Goal: Navigation & Orientation: Find specific page/section

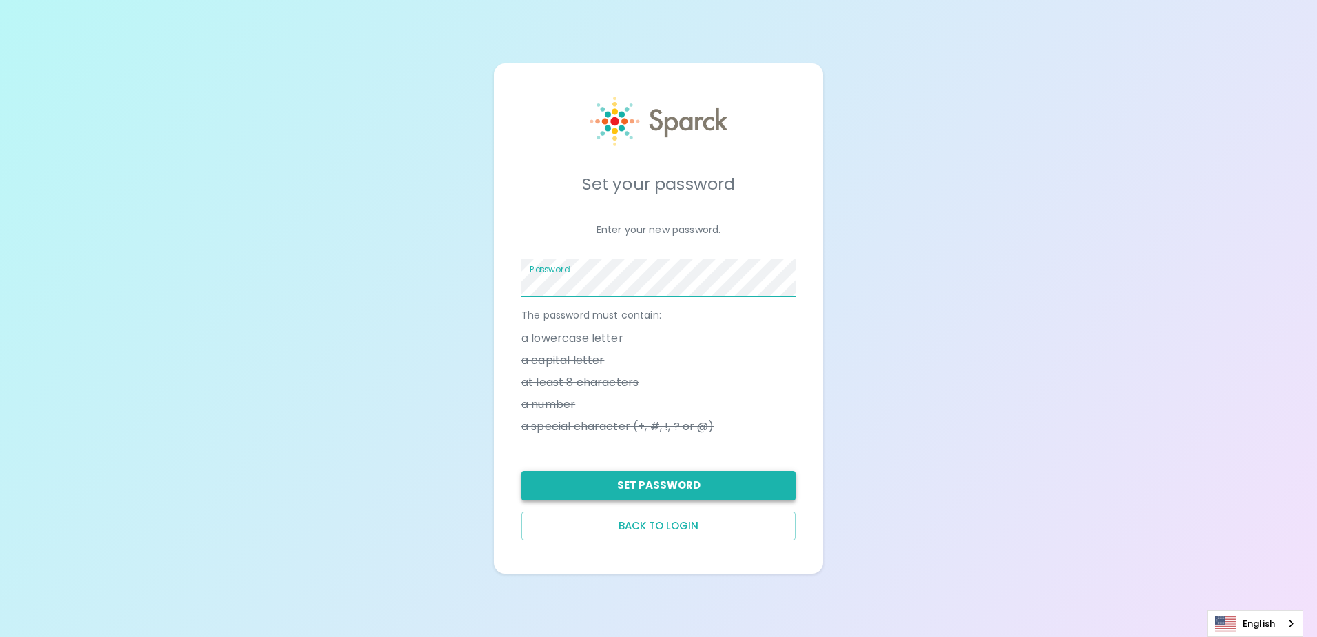
click at [712, 489] on button "Set Password" at bounding box center [659, 485] width 274 height 29
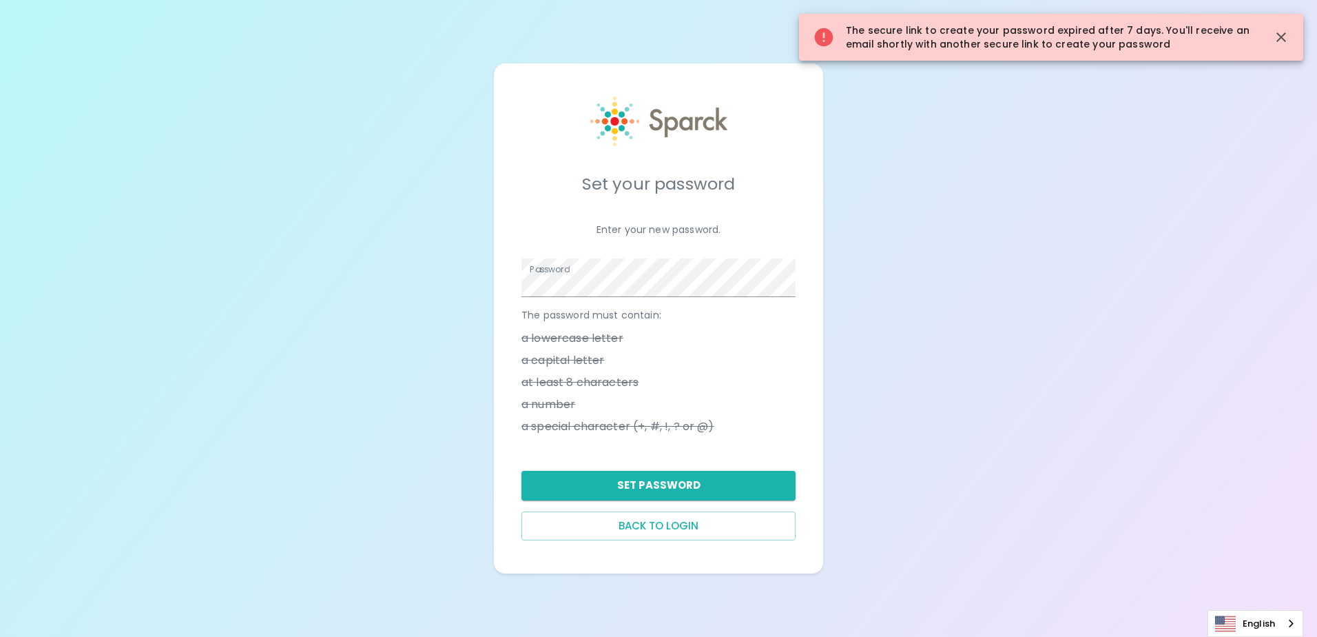
click at [705, 525] on button "Back to login" at bounding box center [659, 525] width 274 height 29
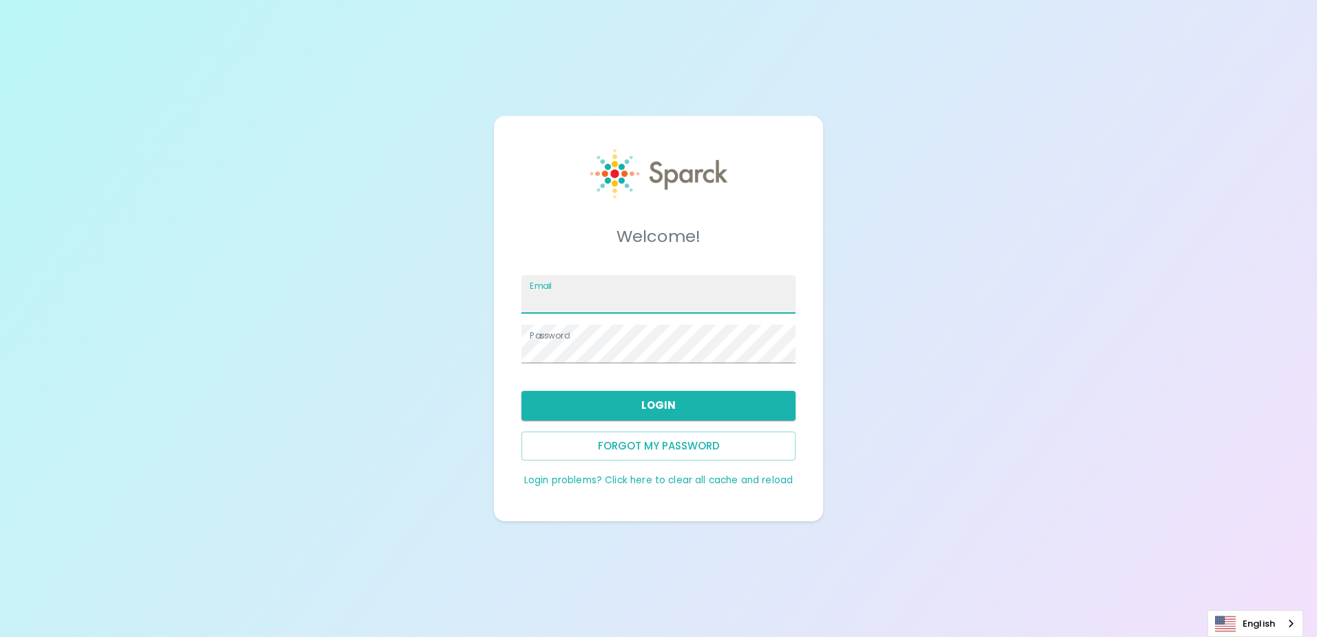
click at [628, 299] on input "Email" at bounding box center [659, 294] width 274 height 39
type input "tiarahrogerspro@gmail.com"
click at [645, 402] on button "Login" at bounding box center [659, 405] width 274 height 29
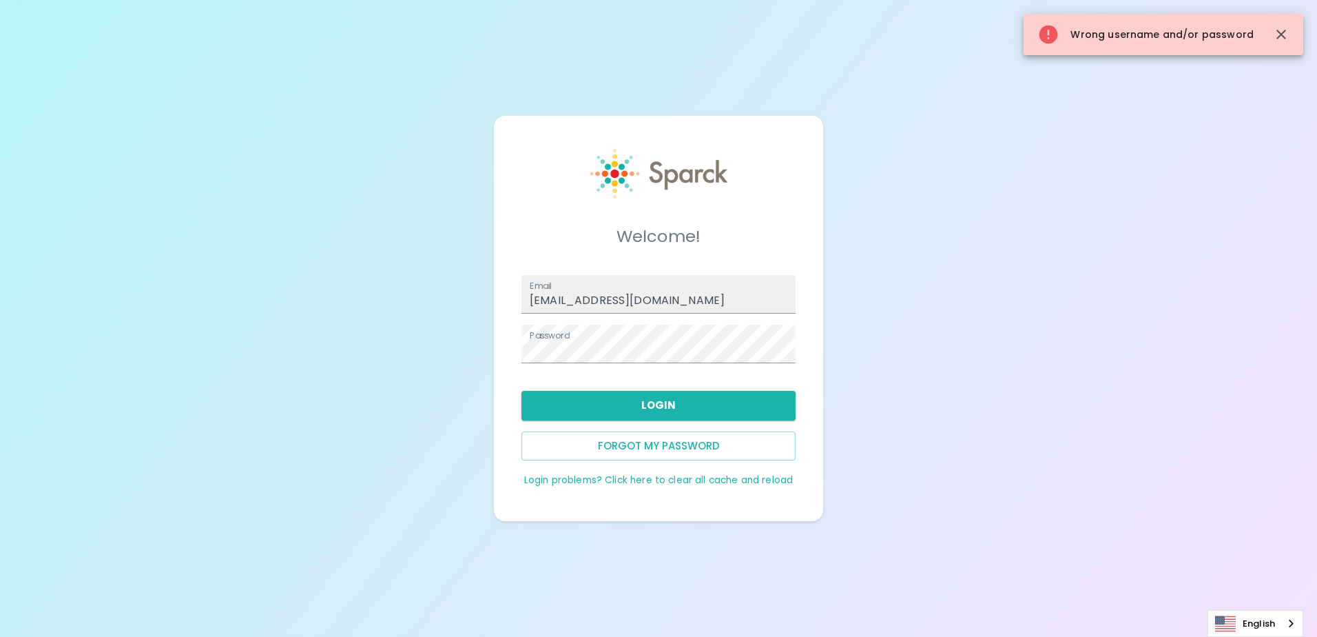
click at [663, 448] on button "Forgot my password" at bounding box center [659, 445] width 274 height 29
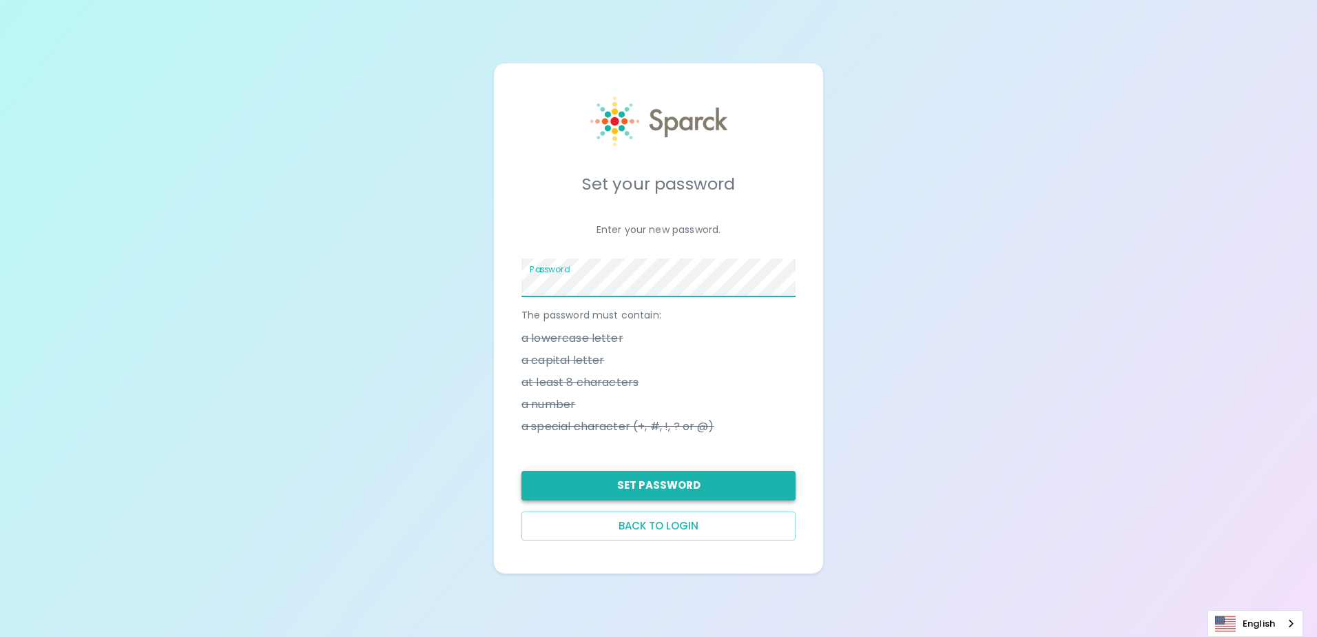
click at [734, 480] on button "Set Password" at bounding box center [659, 485] width 274 height 29
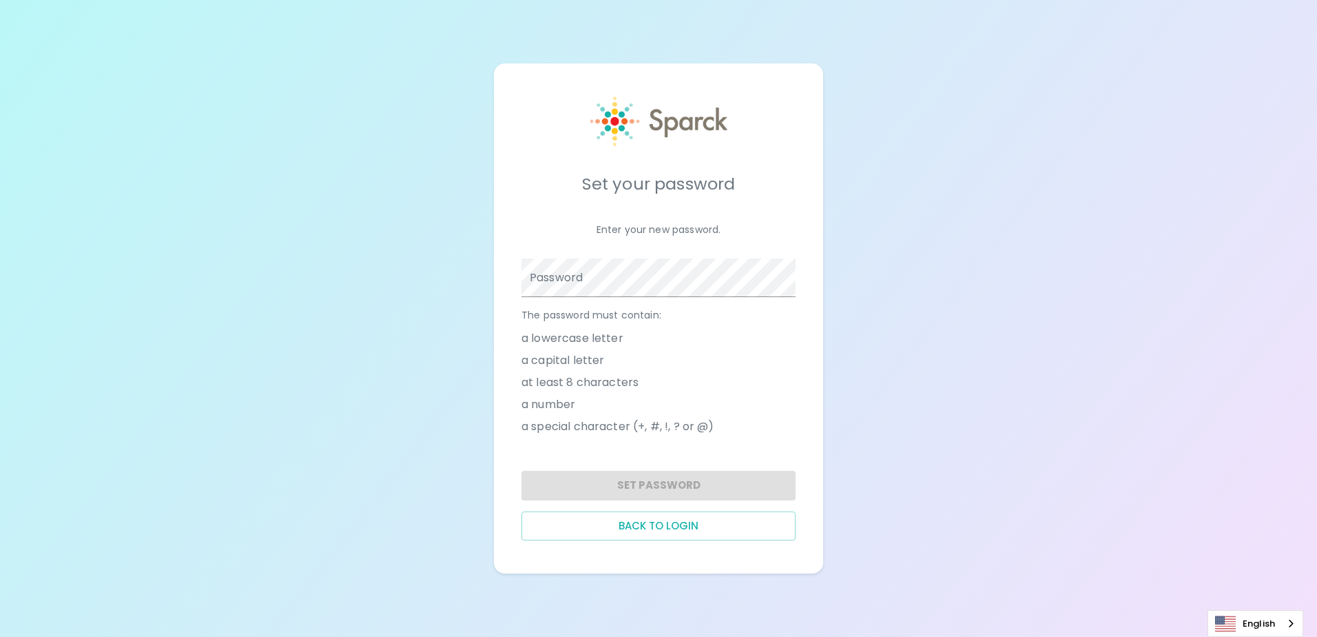
click at [564, 278] on div "Password" at bounding box center [659, 277] width 274 height 39
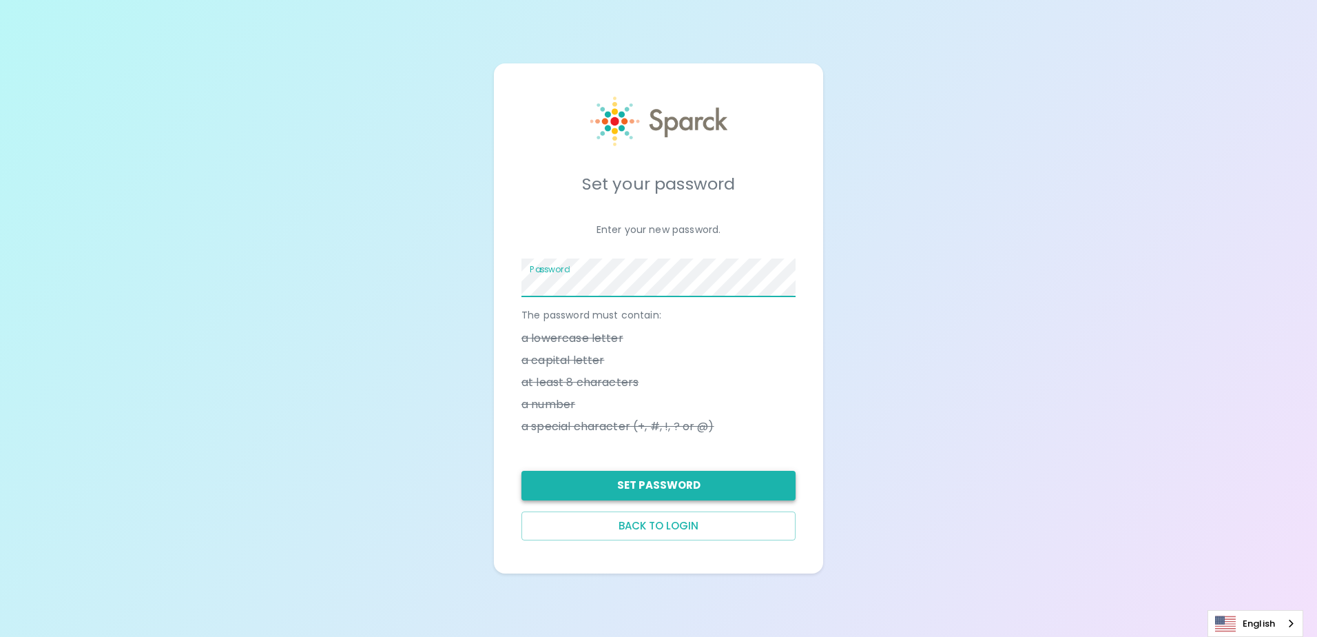
click at [635, 485] on button "Set Password" at bounding box center [659, 485] width 274 height 29
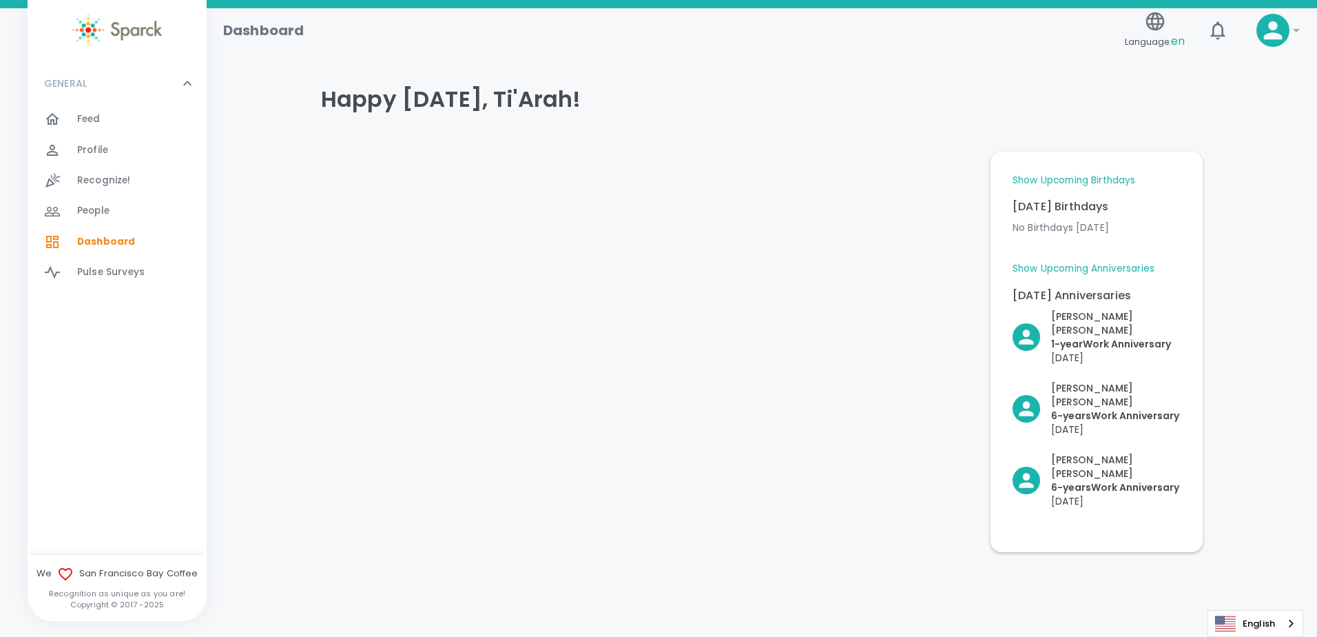
click at [107, 112] on div "Feed 0" at bounding box center [142, 119] width 130 height 19
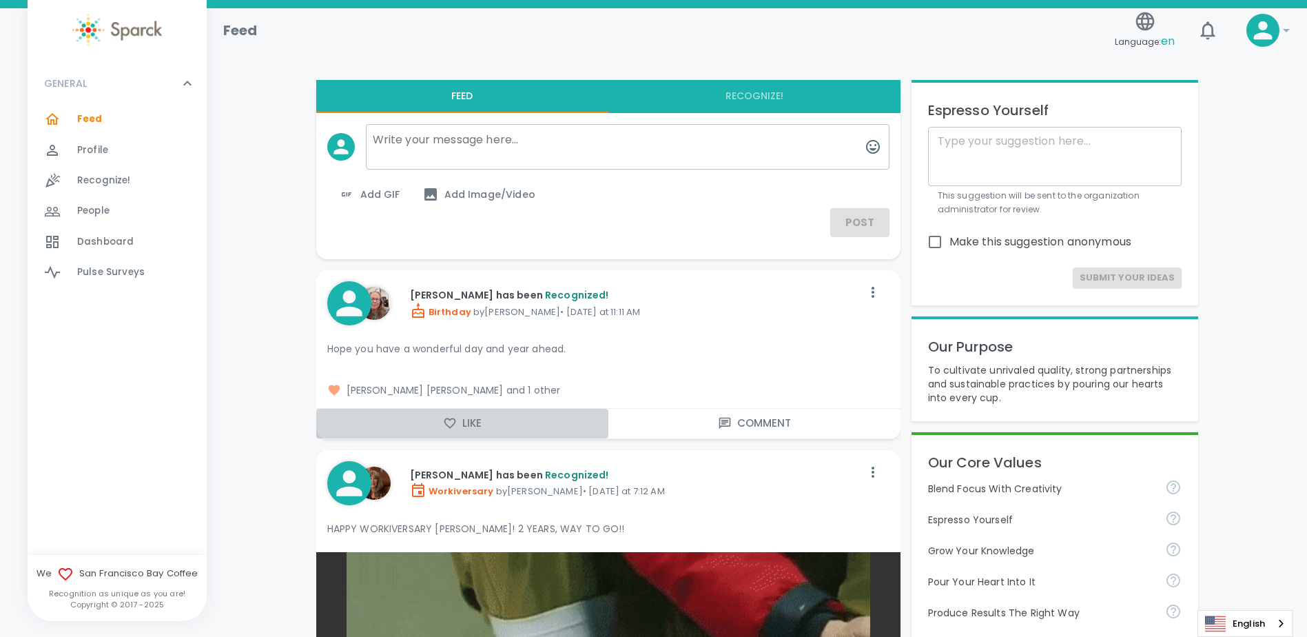
click at [451, 423] on icon "button" at bounding box center [450, 423] width 14 height 14
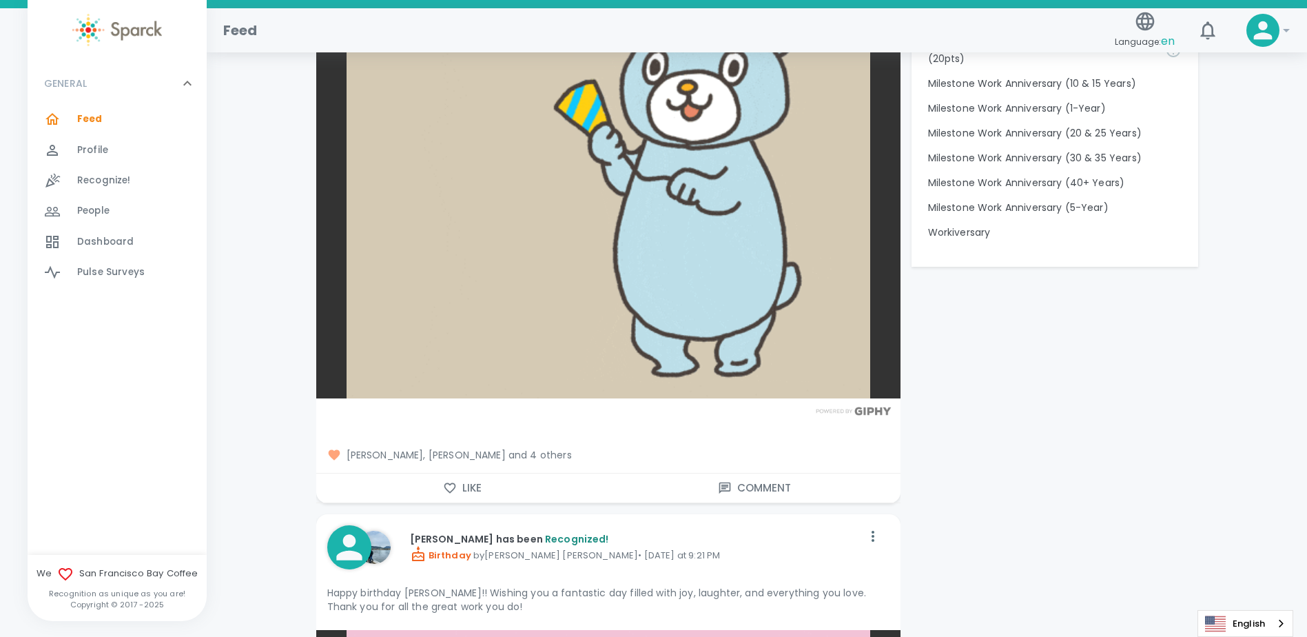
scroll to position [1447, 0]
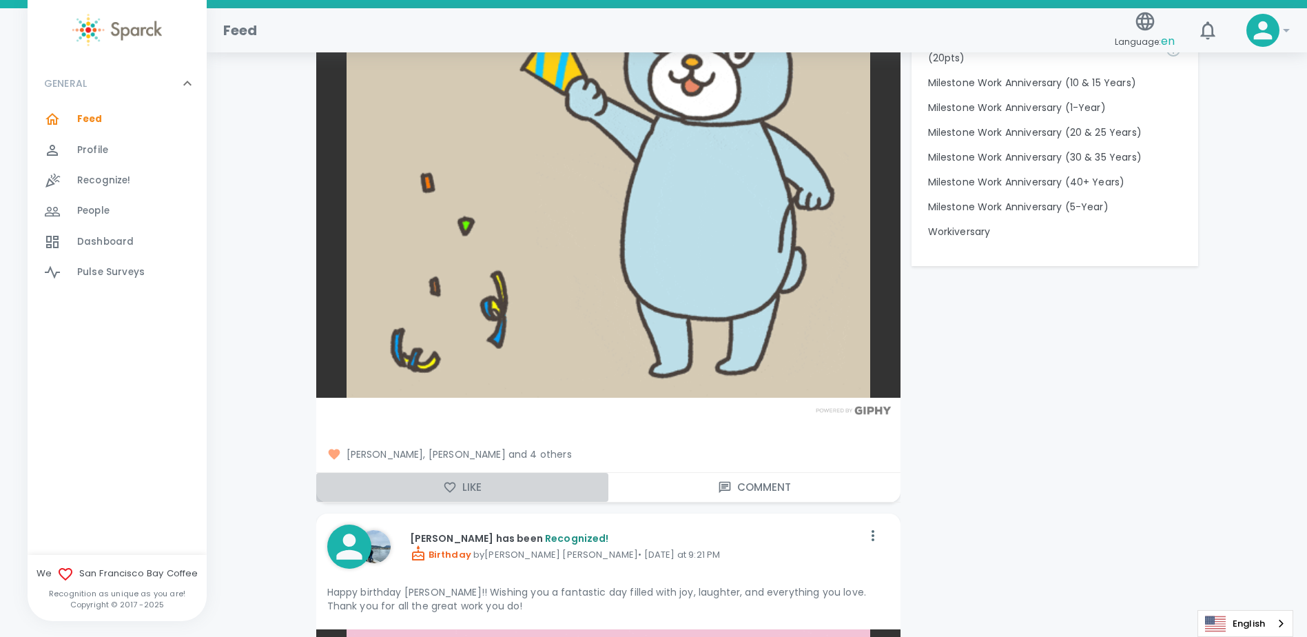
click at [479, 484] on button "Like" at bounding box center [462, 487] width 292 height 29
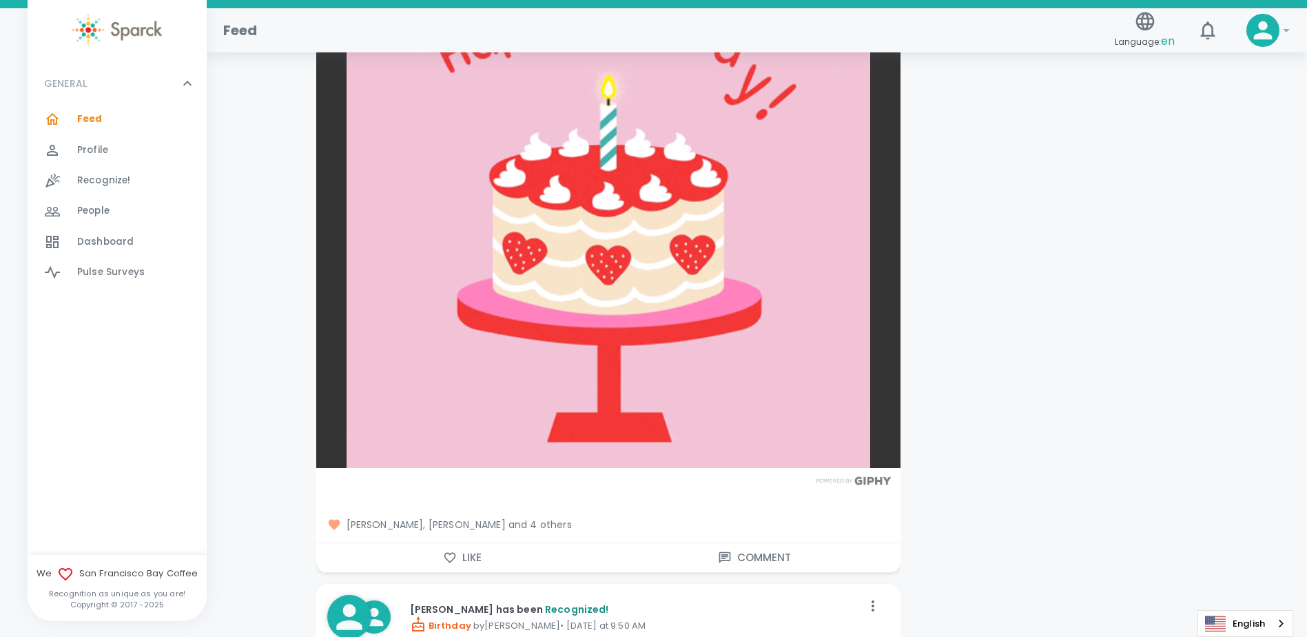
scroll to position [2136, 0]
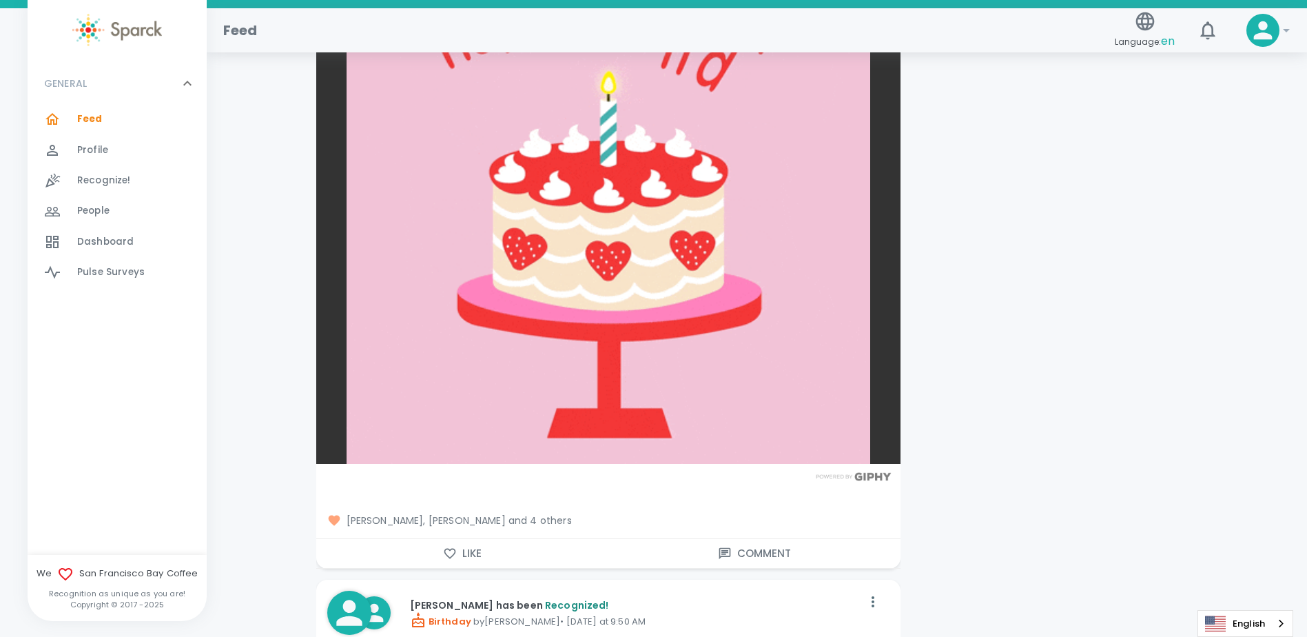
click at [459, 548] on button "Like" at bounding box center [462, 553] width 292 height 29
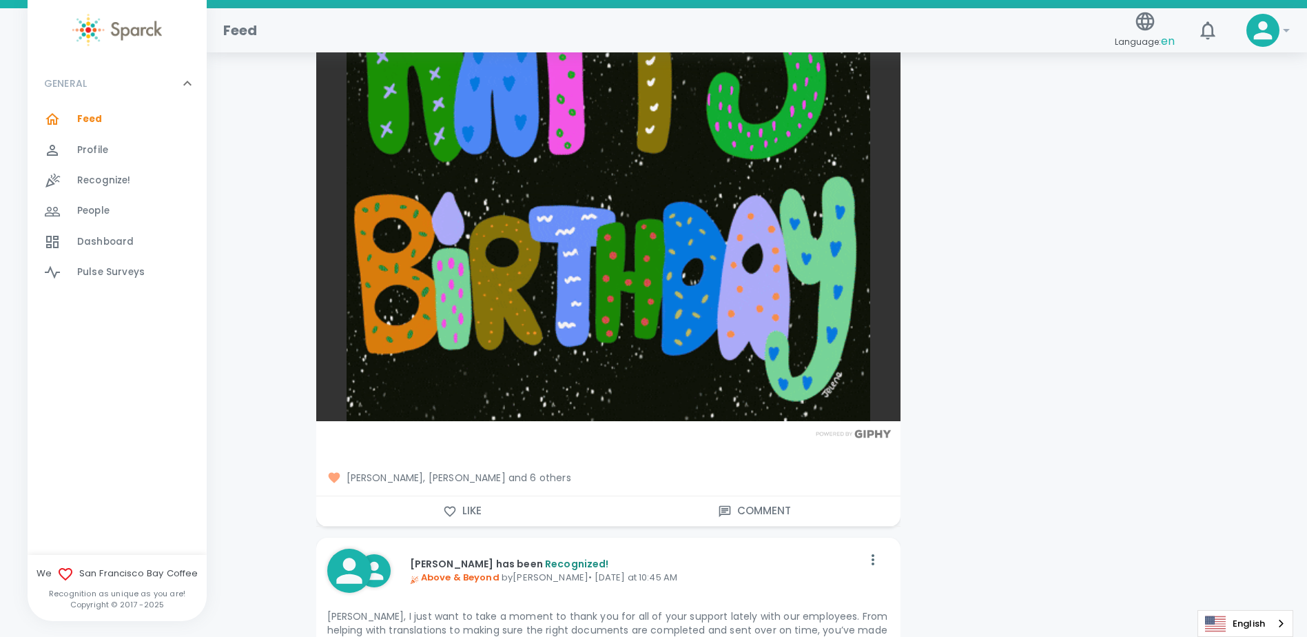
scroll to position [2962, 0]
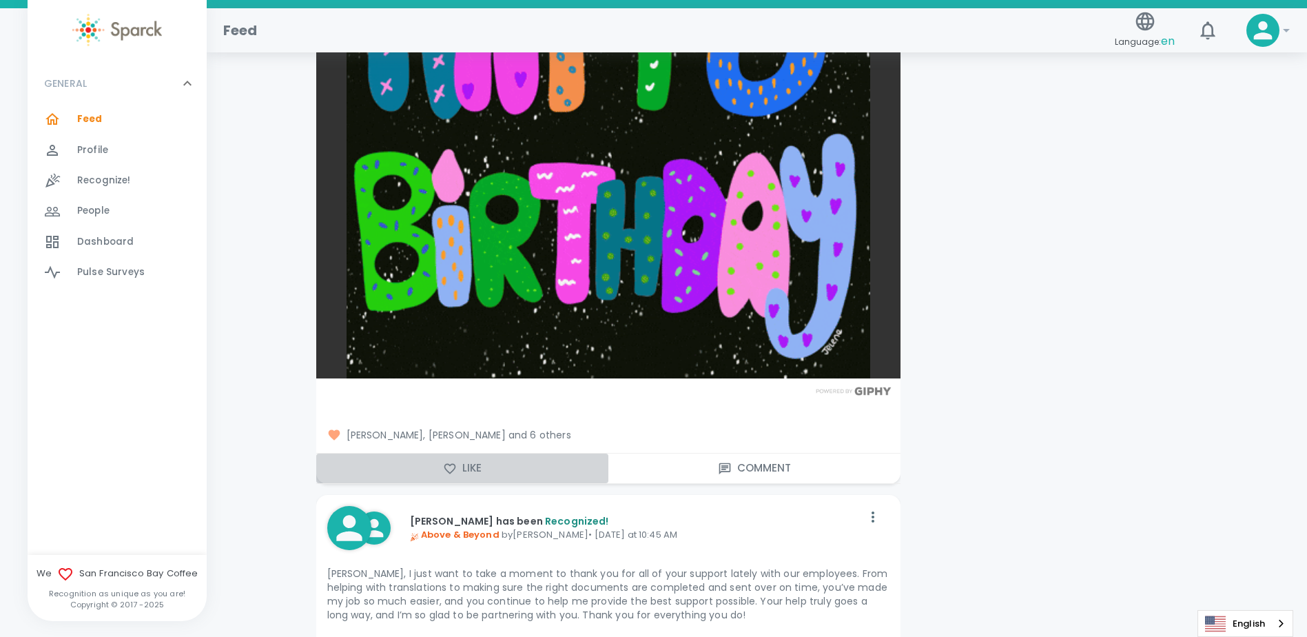
click at [458, 464] on button "Like" at bounding box center [462, 467] width 292 height 29
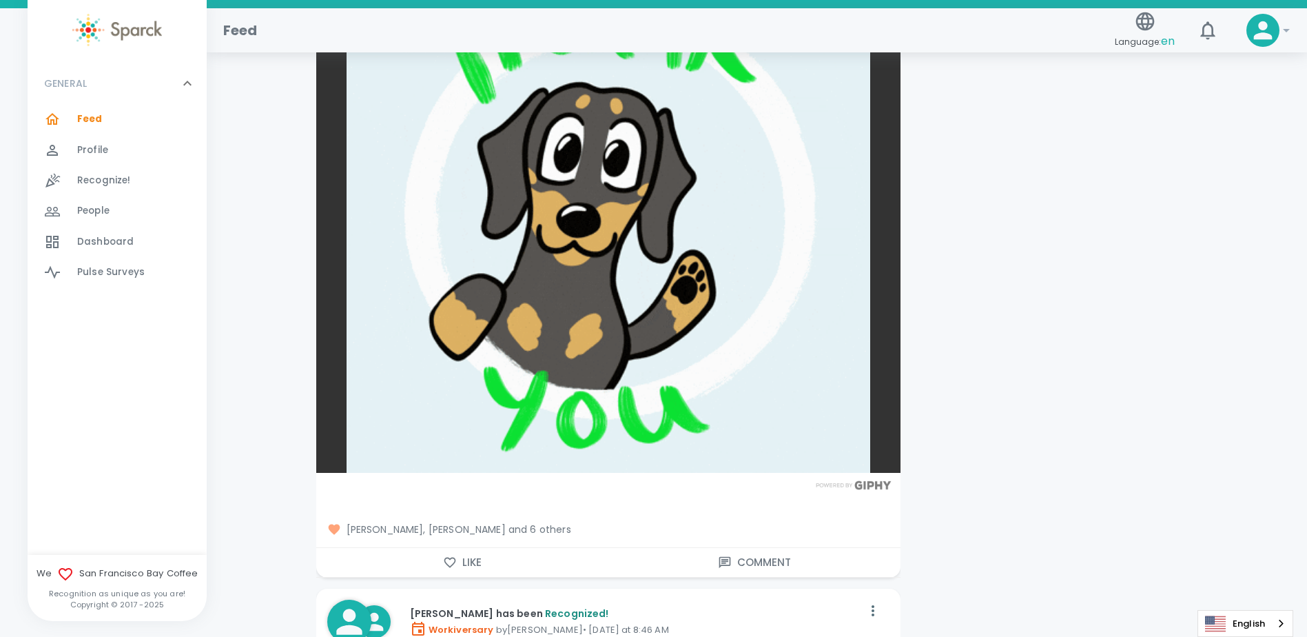
scroll to position [3720, 0]
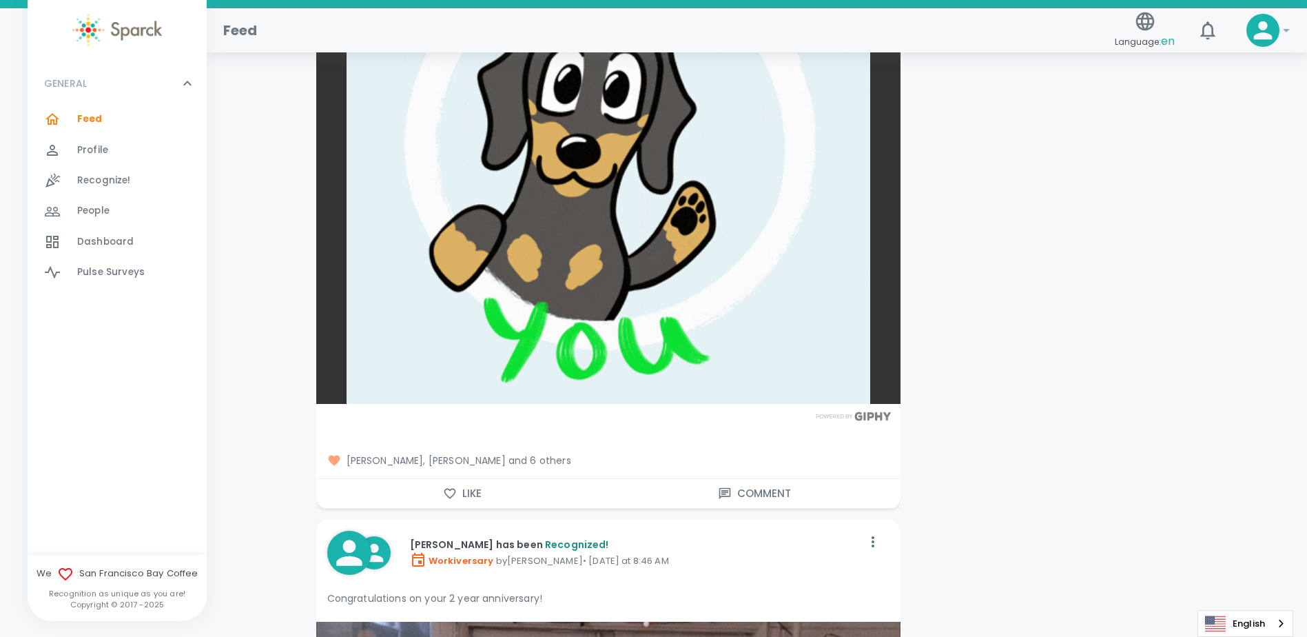
click at [450, 490] on icon "button" at bounding box center [450, 493] width 12 height 10
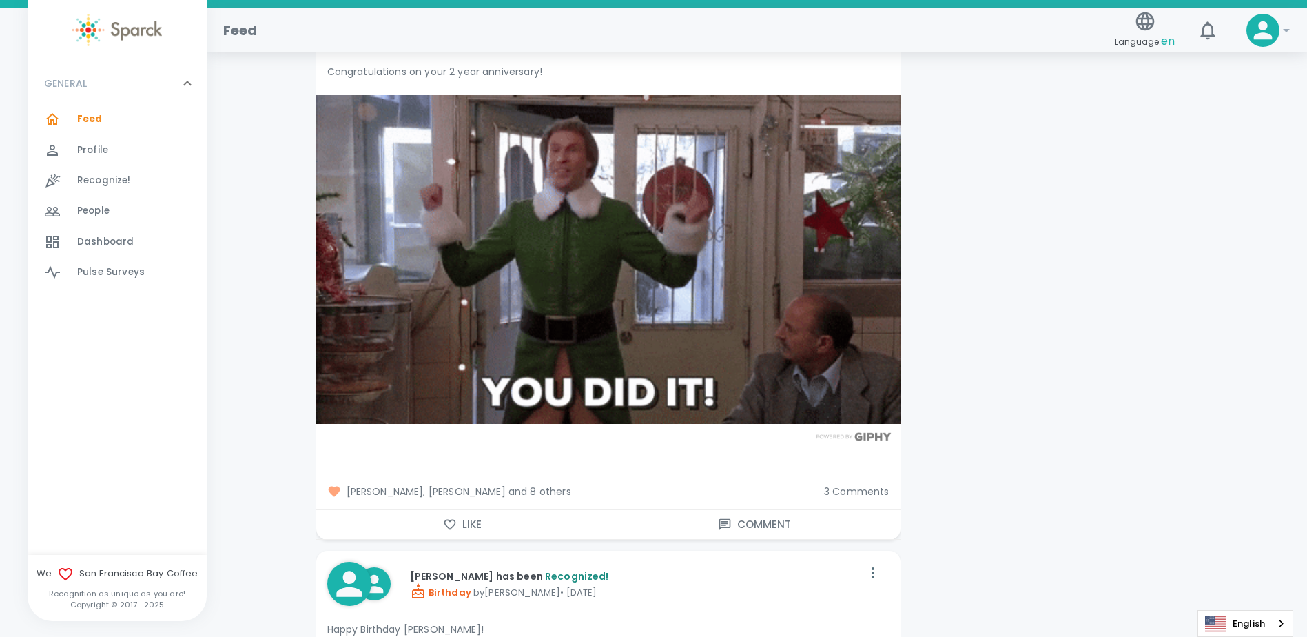
scroll to position [4271, 0]
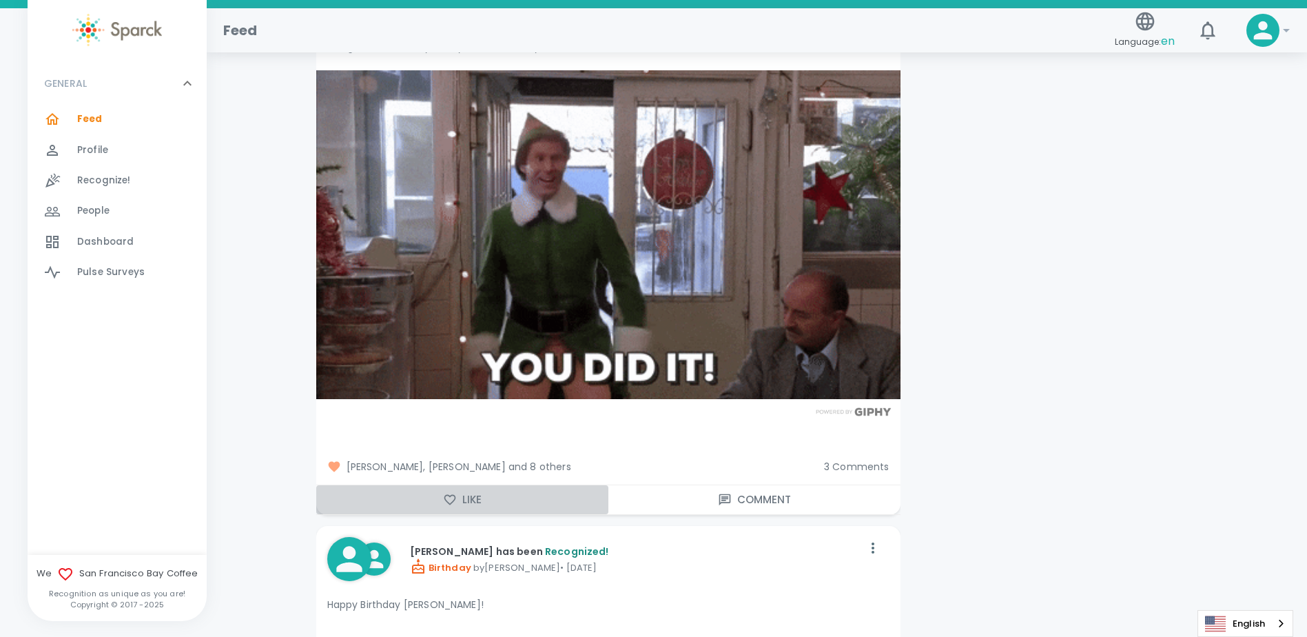
click at [460, 506] on button "Like" at bounding box center [462, 499] width 292 height 29
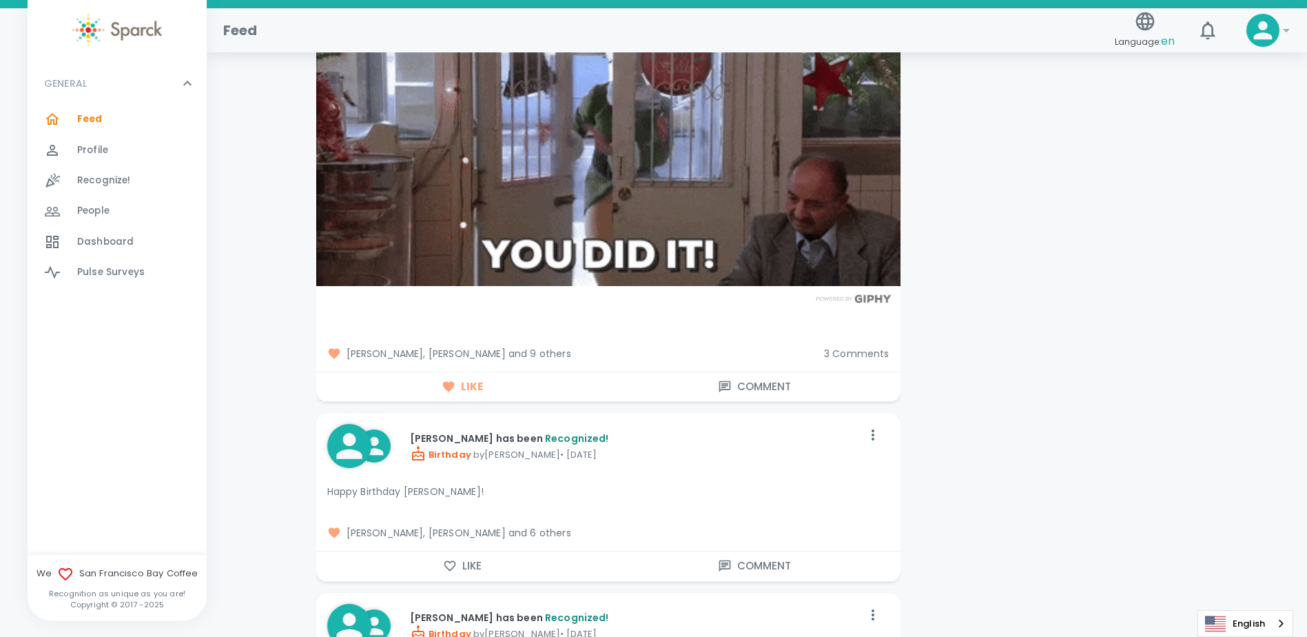
scroll to position [4409, 0]
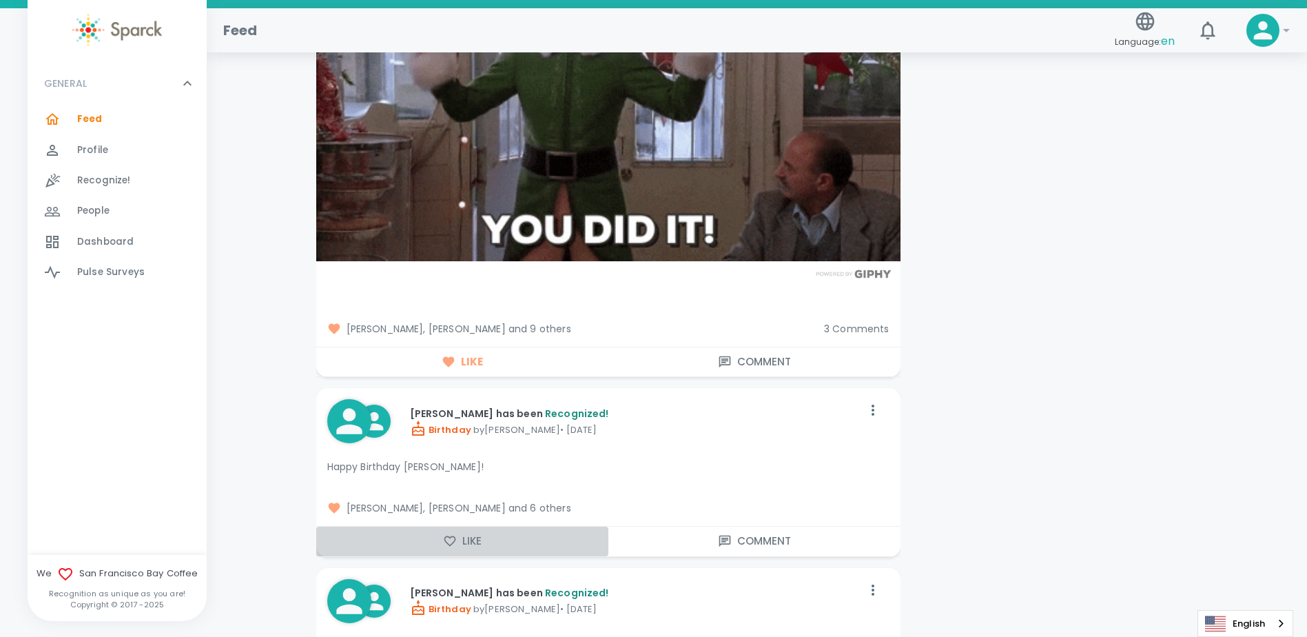
click at [446, 539] on icon "button" at bounding box center [450, 541] width 14 height 14
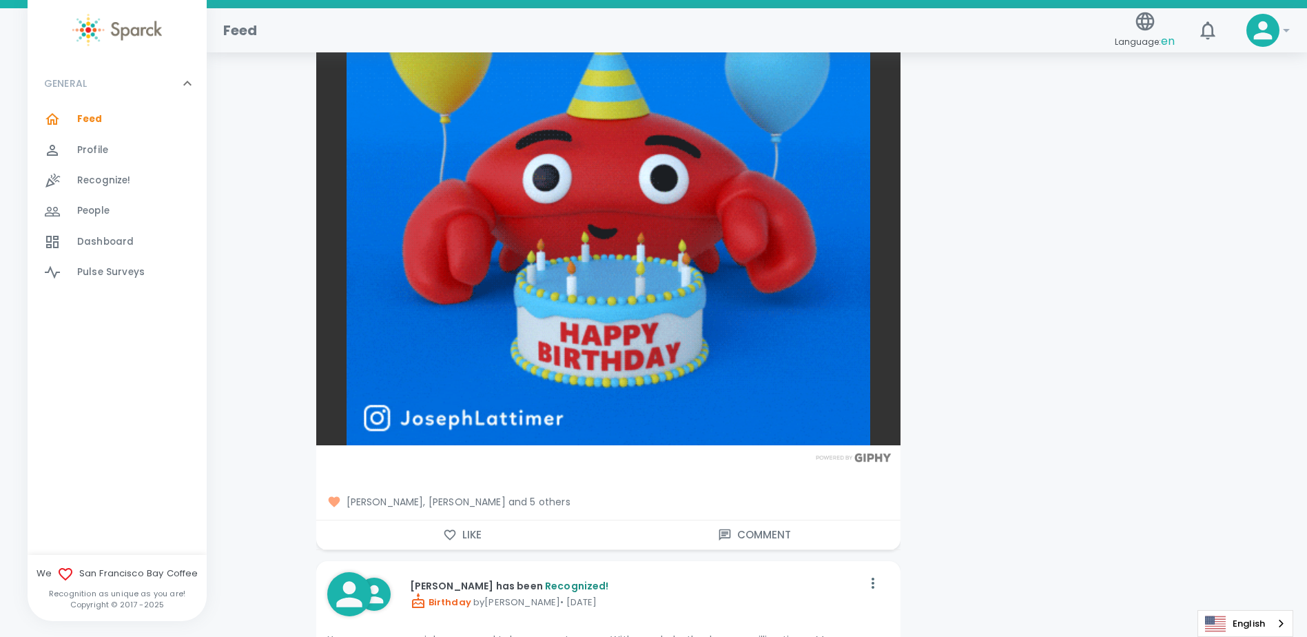
scroll to position [5167, 0]
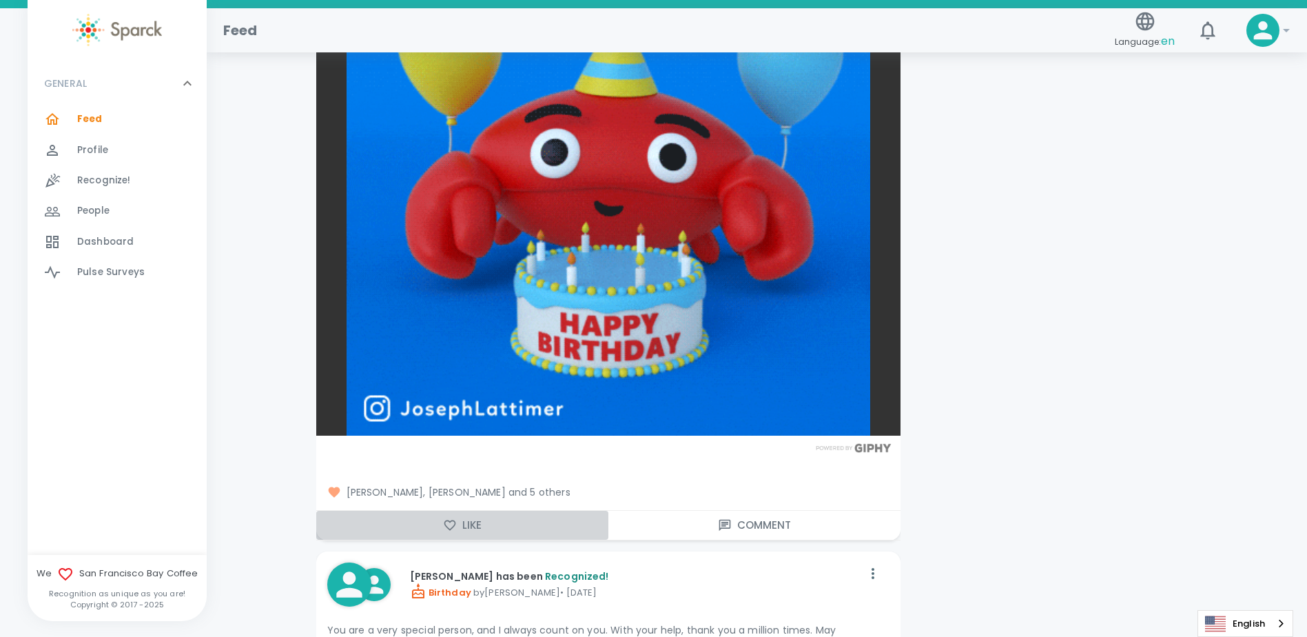
click at [460, 528] on button "Like" at bounding box center [462, 525] width 292 height 29
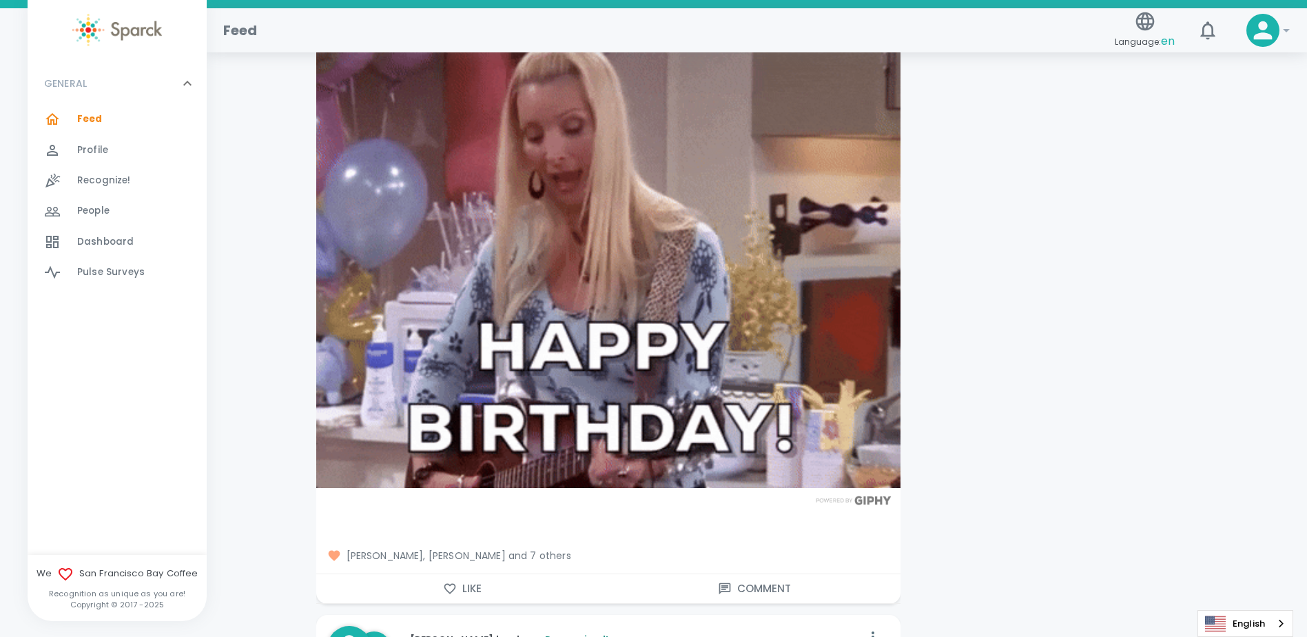
scroll to position [5856, 0]
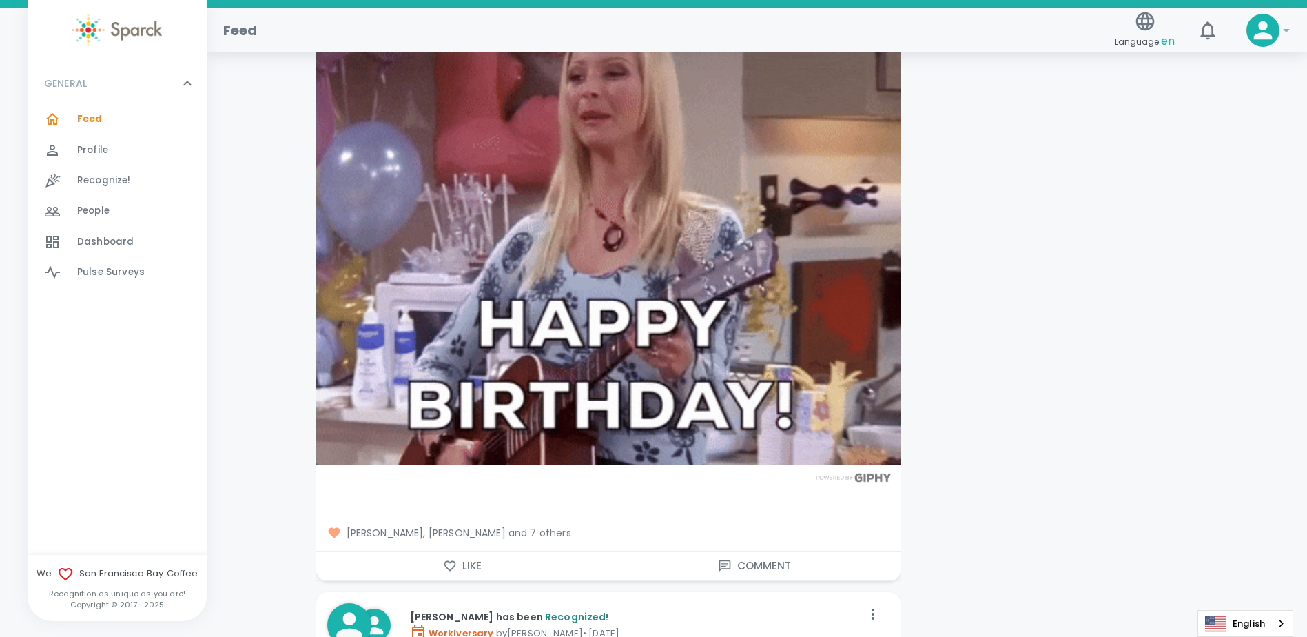
click at [446, 568] on icon "button" at bounding box center [450, 566] width 14 height 14
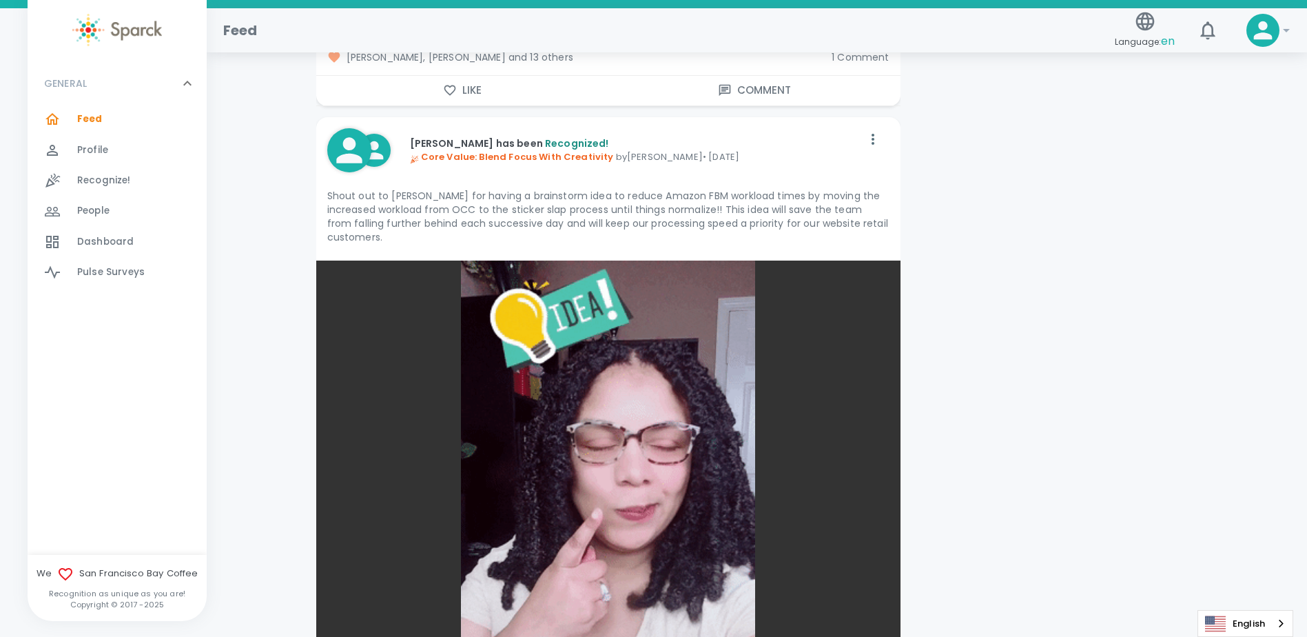
scroll to position [7372, 0]
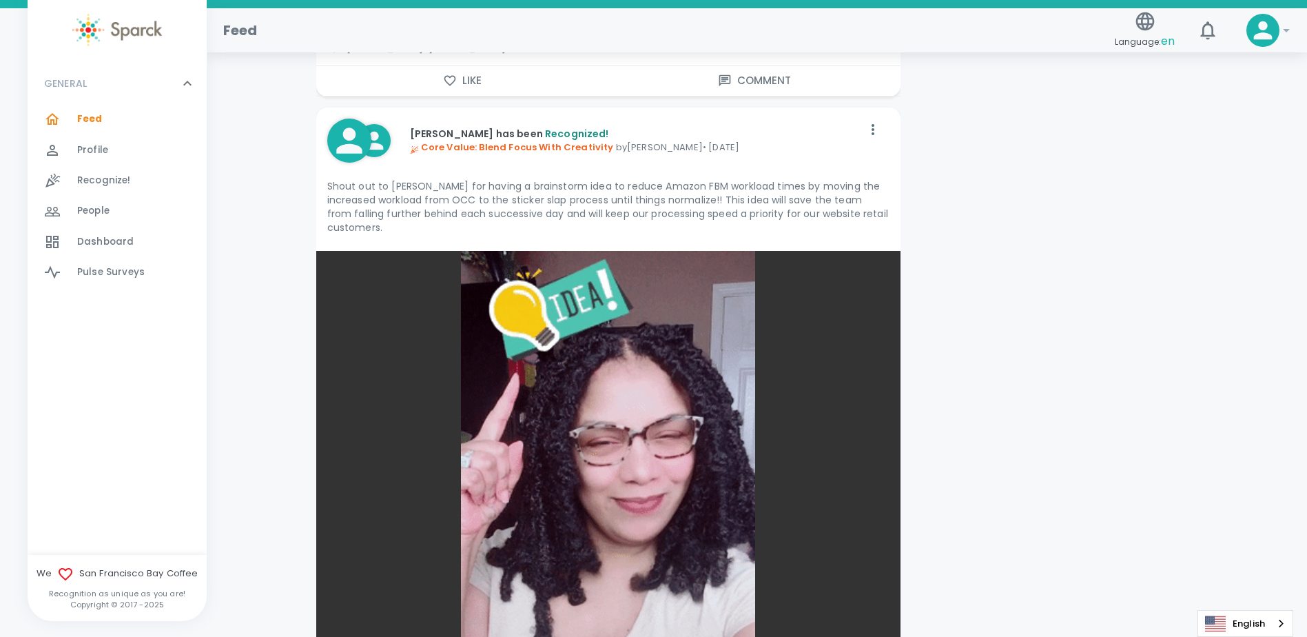
click at [113, 159] on div "Profile 0" at bounding box center [142, 150] width 130 height 19
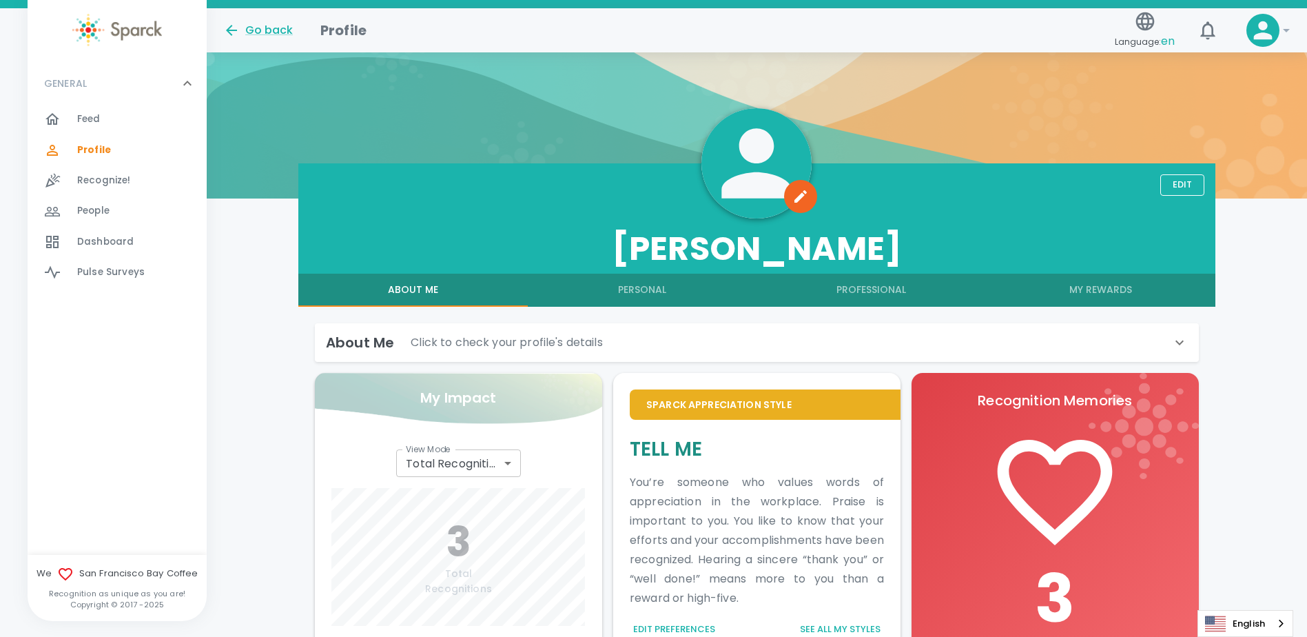
scroll to position [513, 0]
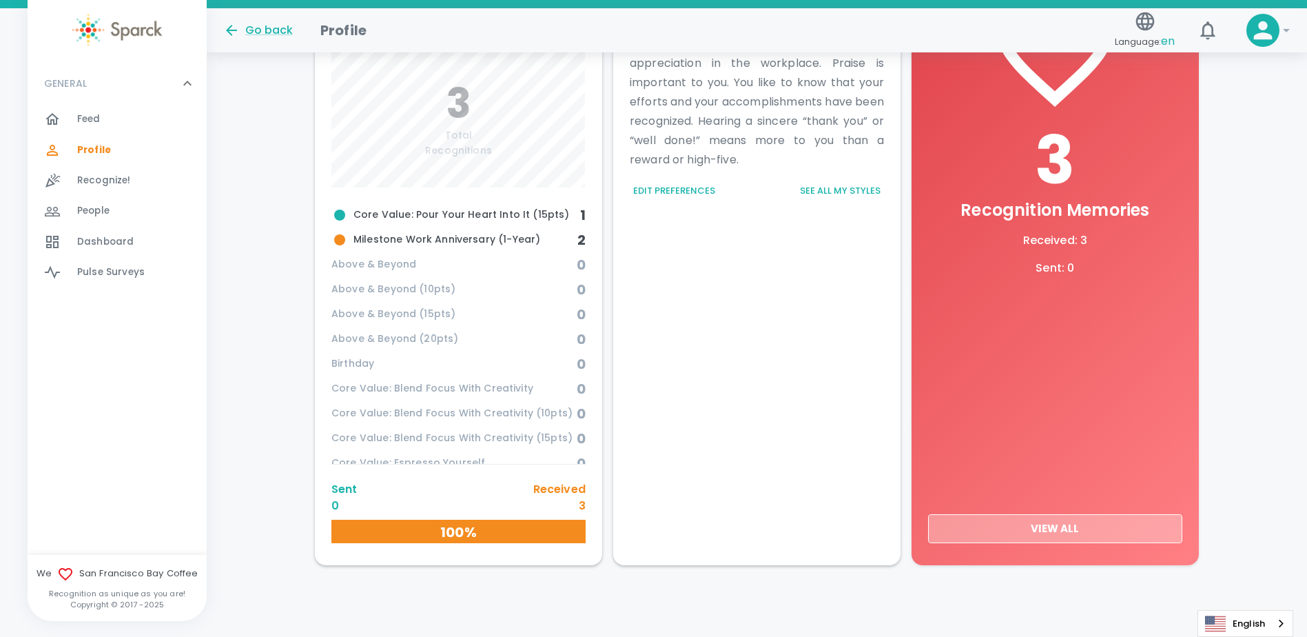
click at [1110, 525] on button "View All" at bounding box center [1055, 528] width 254 height 29
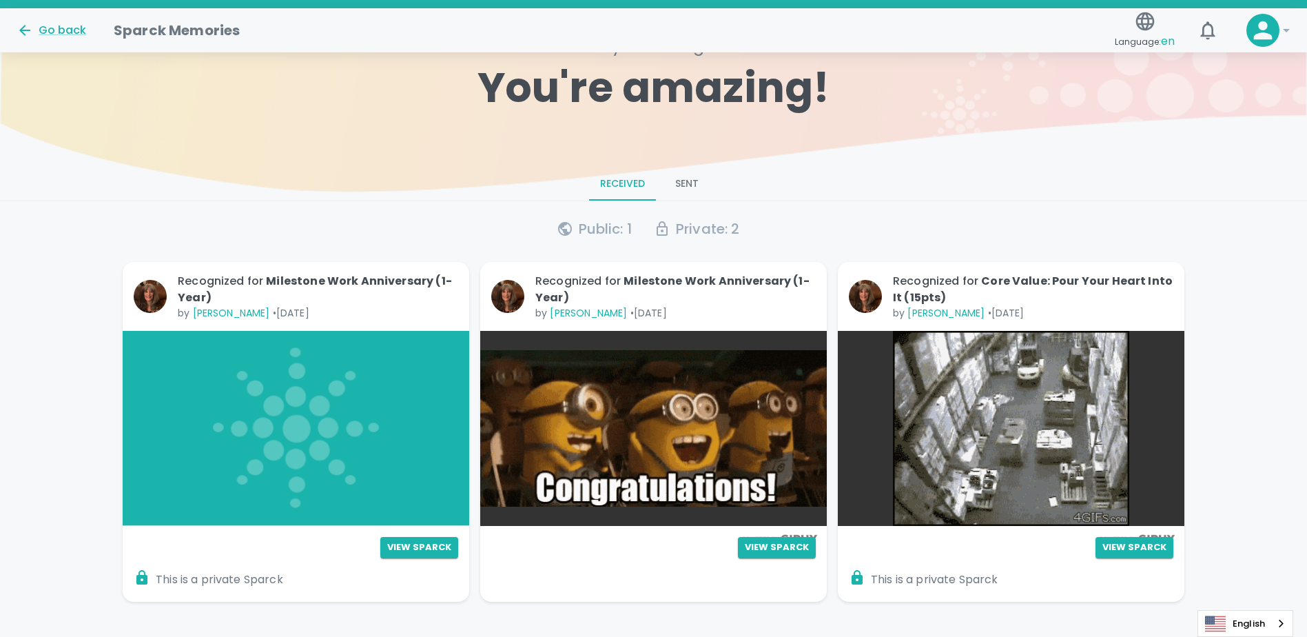
scroll to position [69, 0]
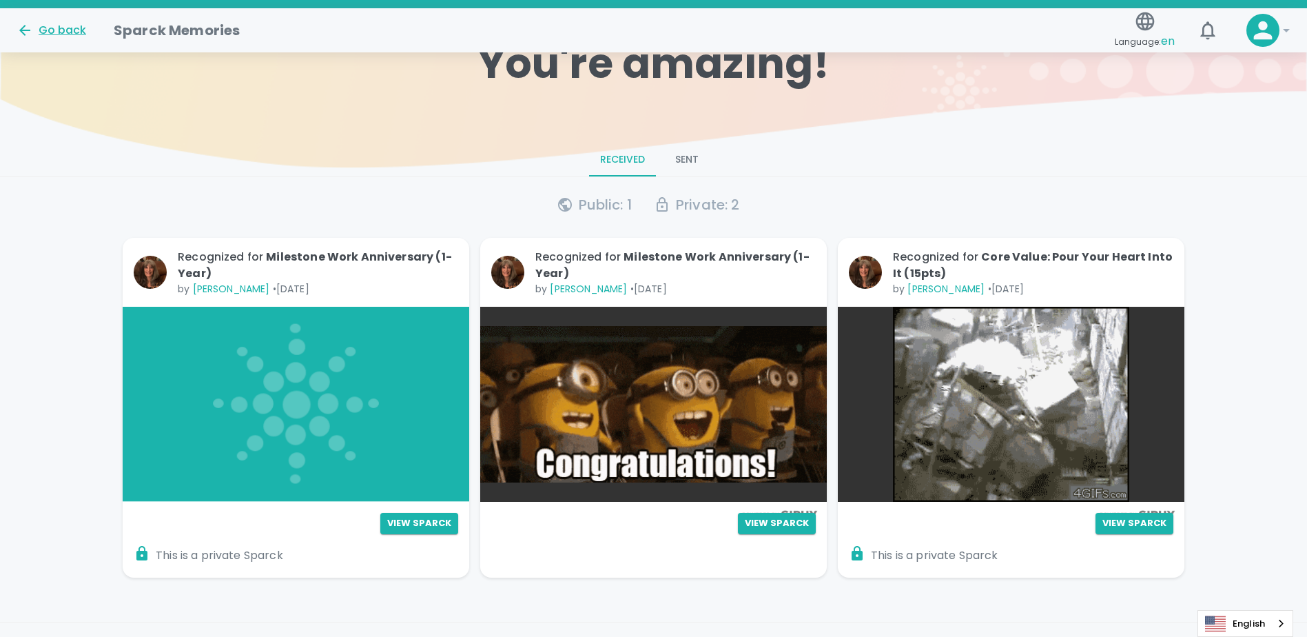
click at [24, 29] on icon at bounding box center [25, 30] width 17 height 17
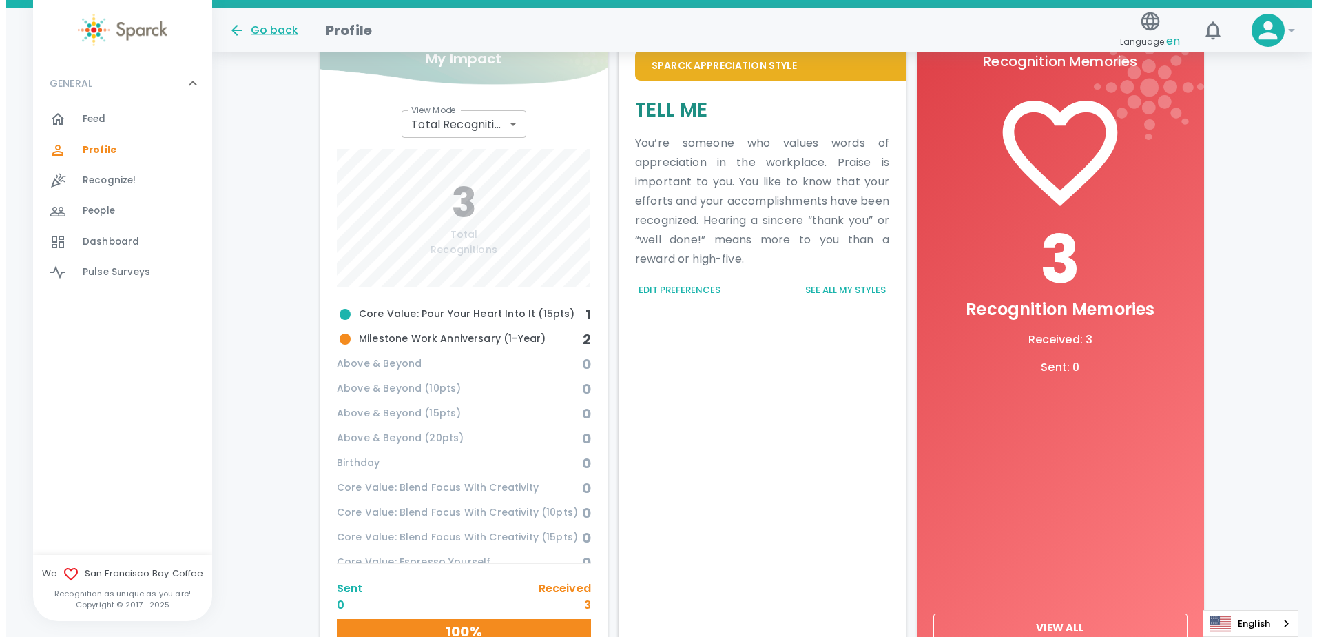
scroll to position [482, 0]
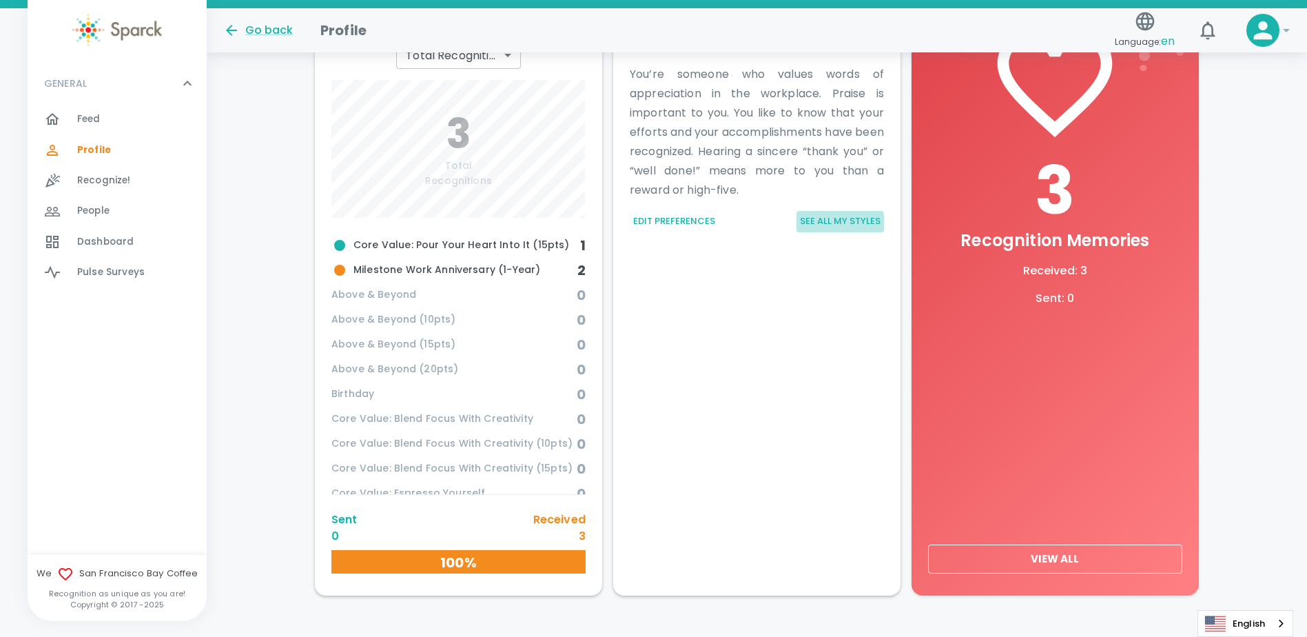
click at [831, 225] on button "See all my styles" at bounding box center [839, 221] width 87 height 21
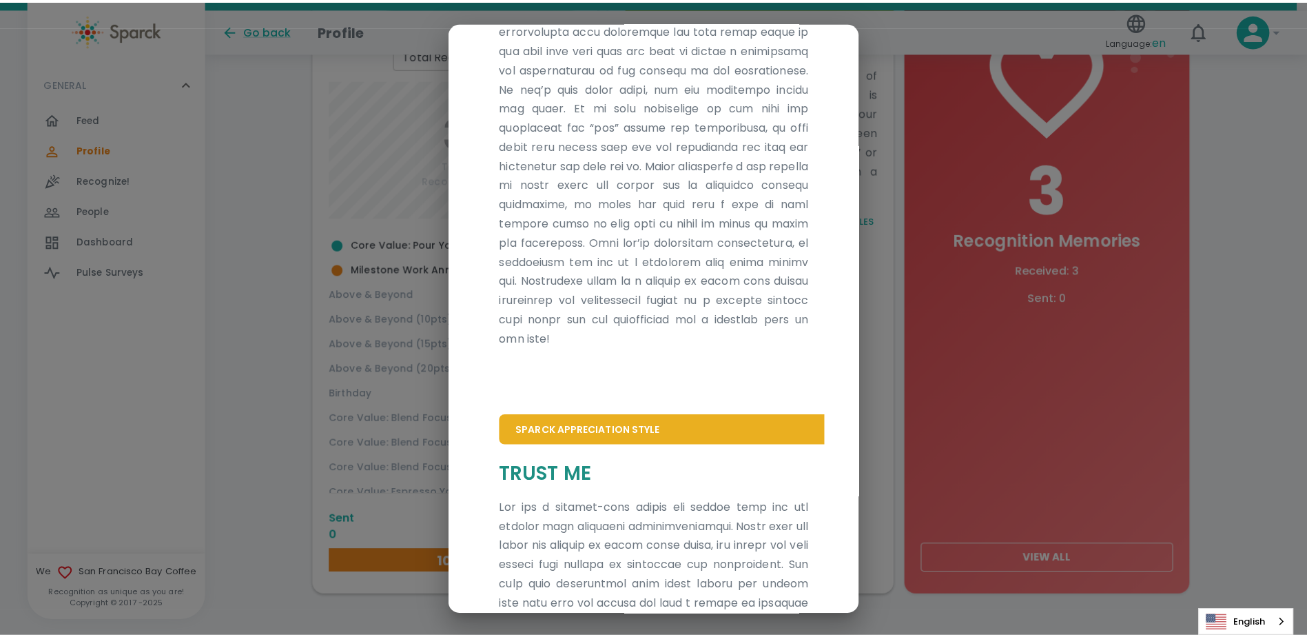
scroll to position [0, 0]
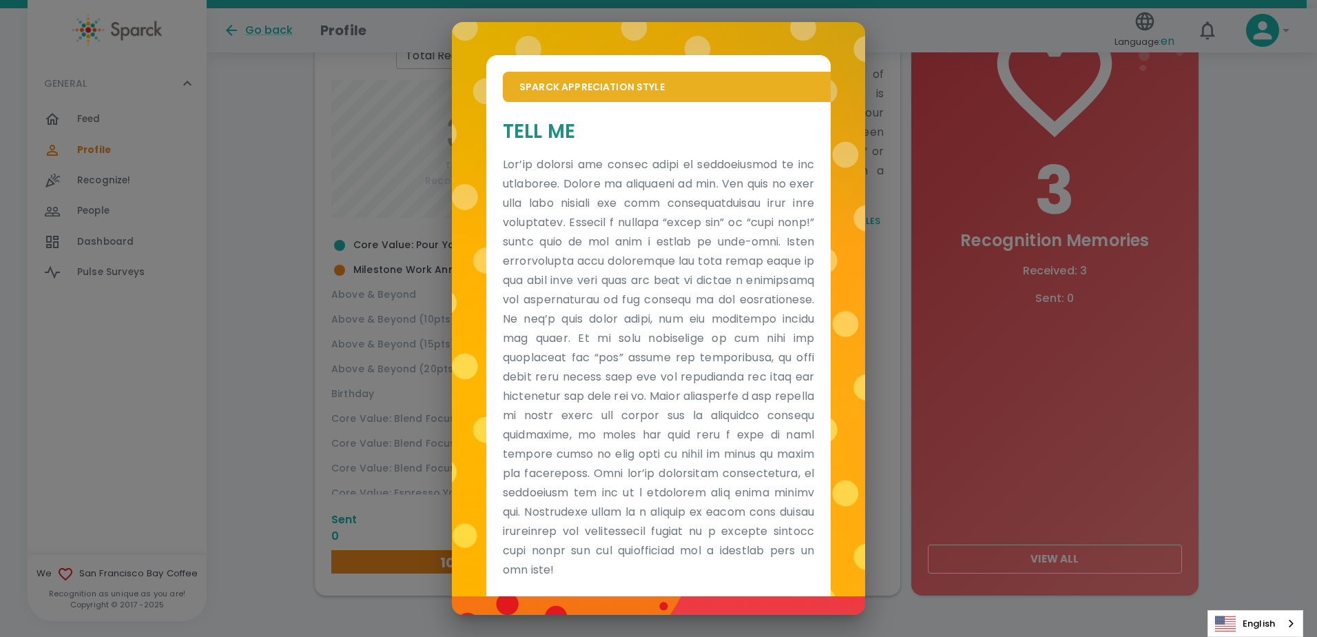
click at [1246, 141] on div "Sparck Appreciation Style Tell Me Sparck Appreciation Style Trust Me" at bounding box center [658, 318] width 1317 height 637
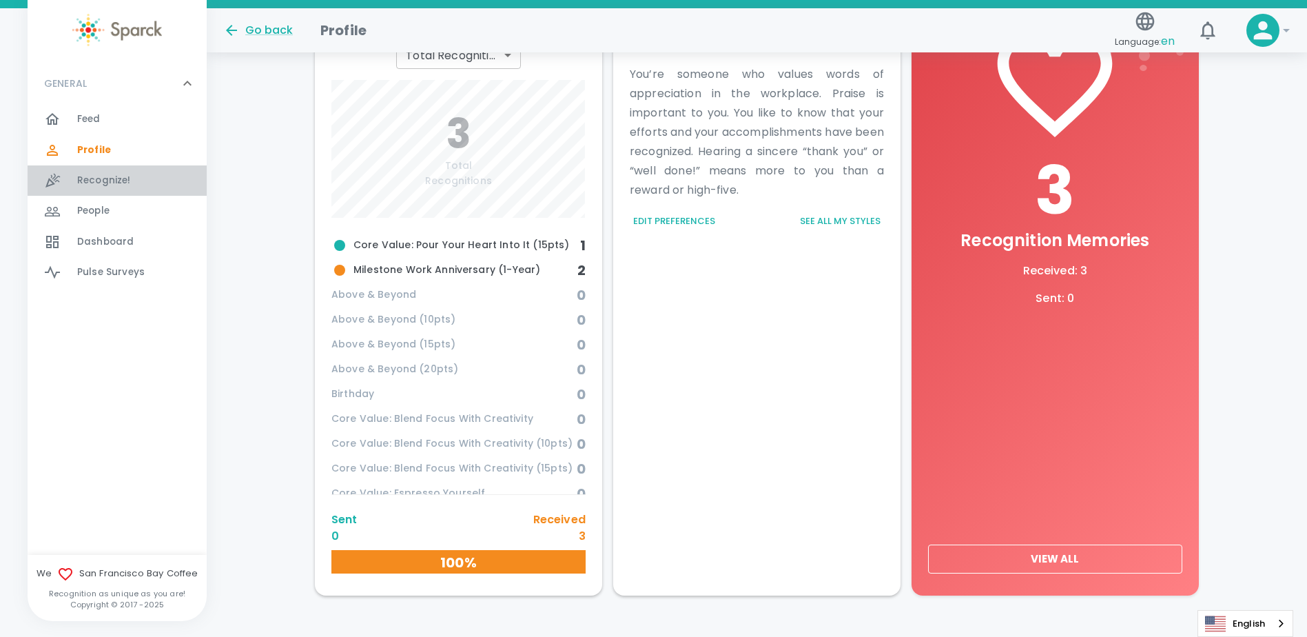
click at [95, 182] on span "Recognize!" at bounding box center [104, 181] width 54 height 14
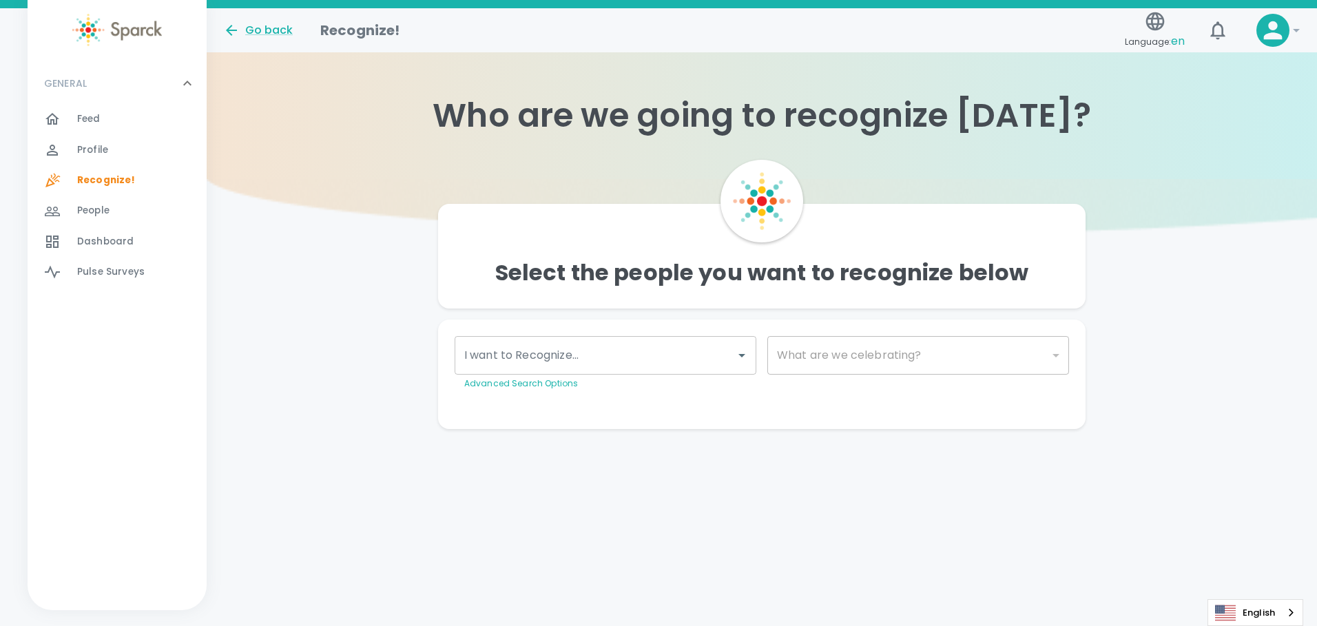
click at [97, 212] on span "People" at bounding box center [93, 211] width 32 height 14
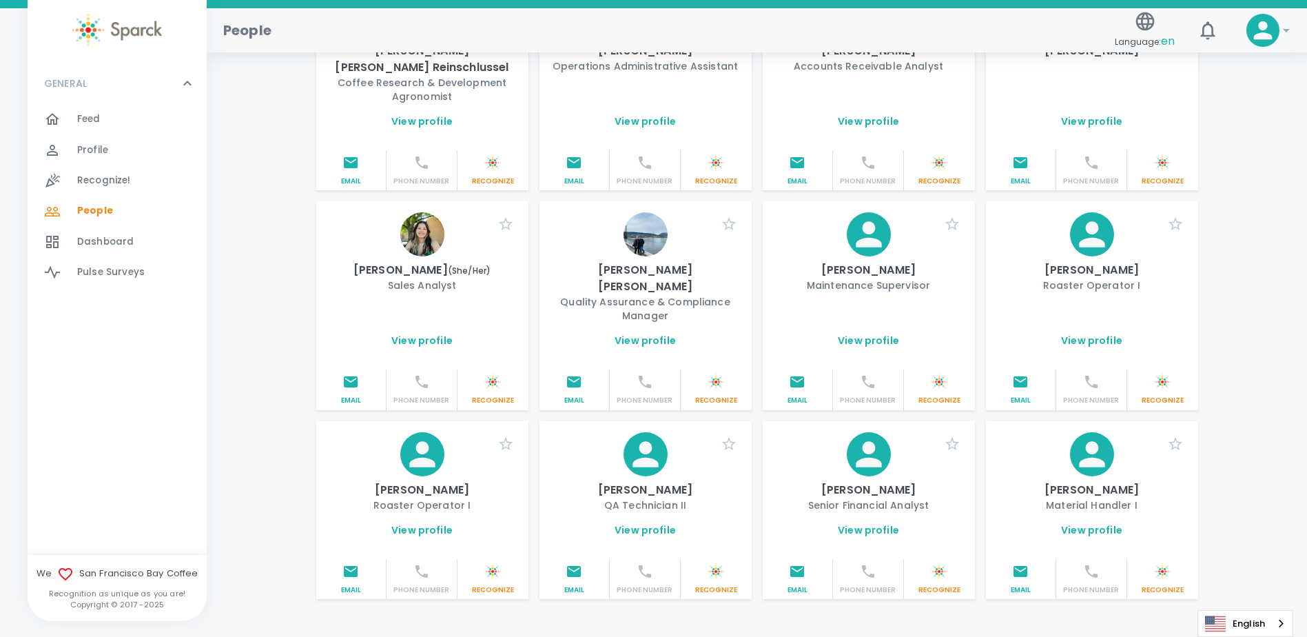
scroll to position [1476, 0]
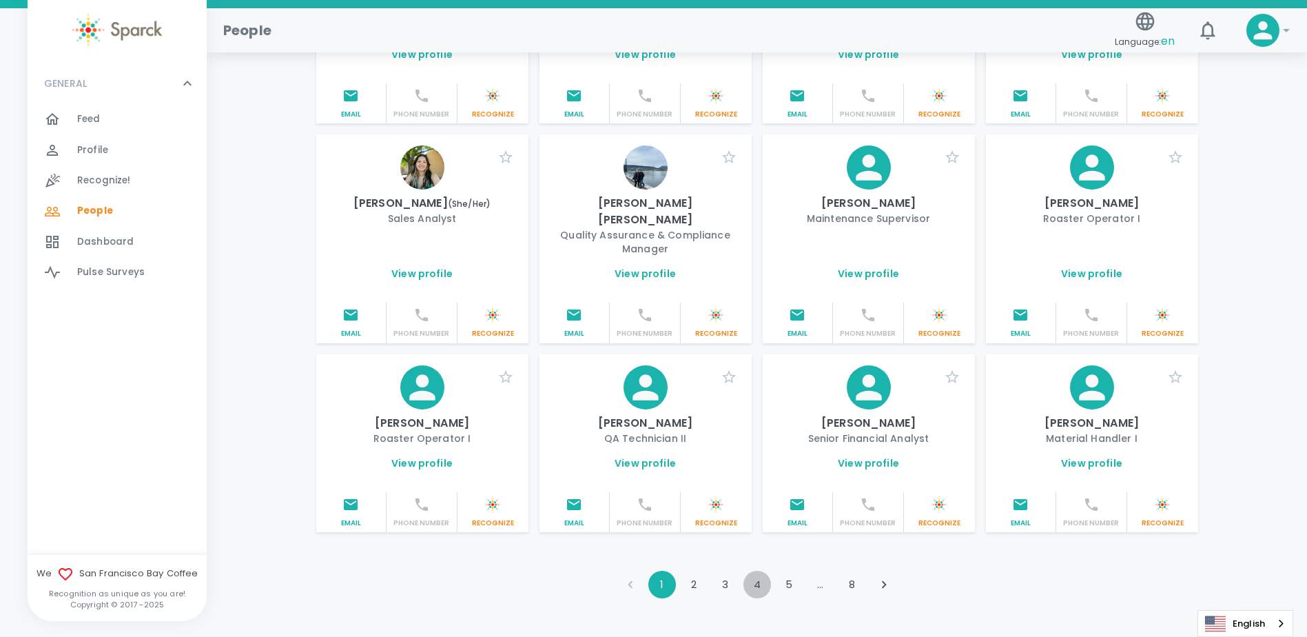
click at [752, 570] on button "4" at bounding box center [757, 584] width 28 height 28
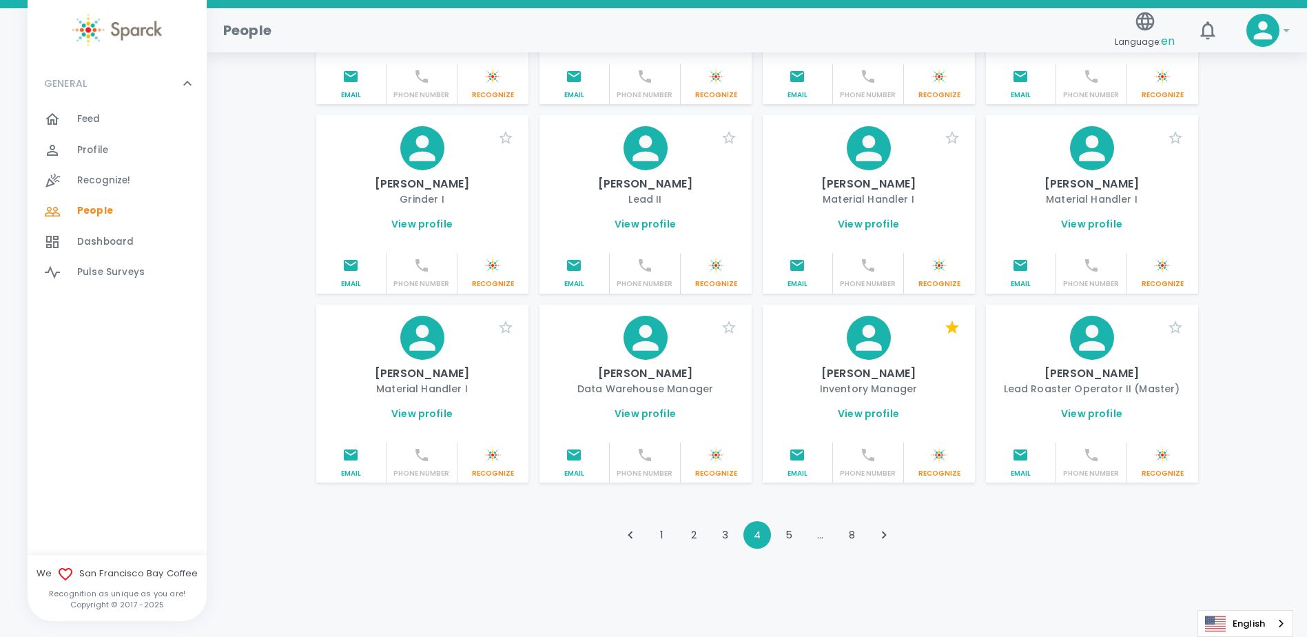
scroll to position [1446, 0]
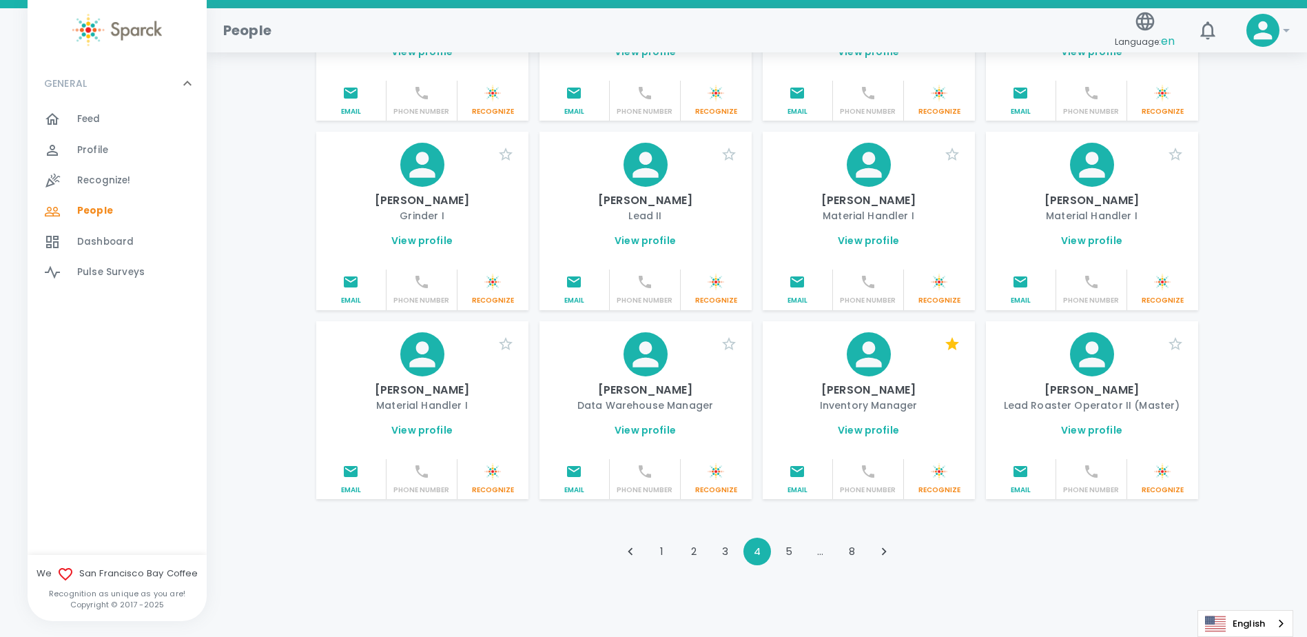
click at [783, 541] on button "5" at bounding box center [789, 551] width 28 height 28
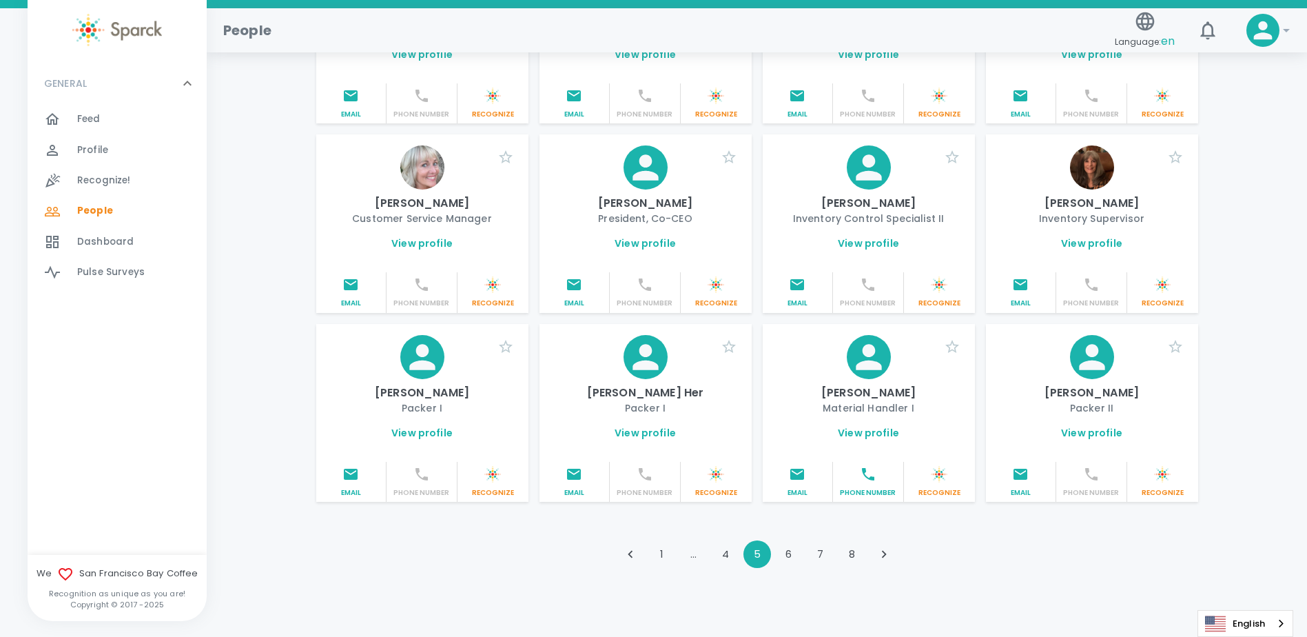
scroll to position [1432, 0]
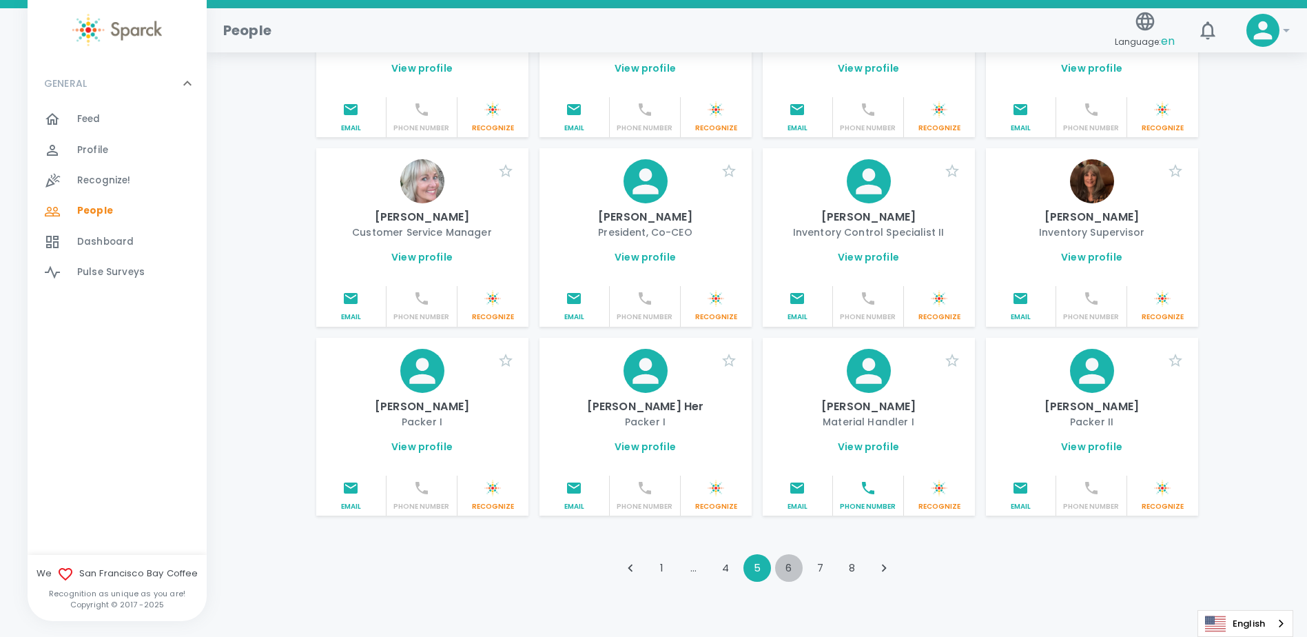
click at [793, 554] on button "6" at bounding box center [789, 568] width 28 height 28
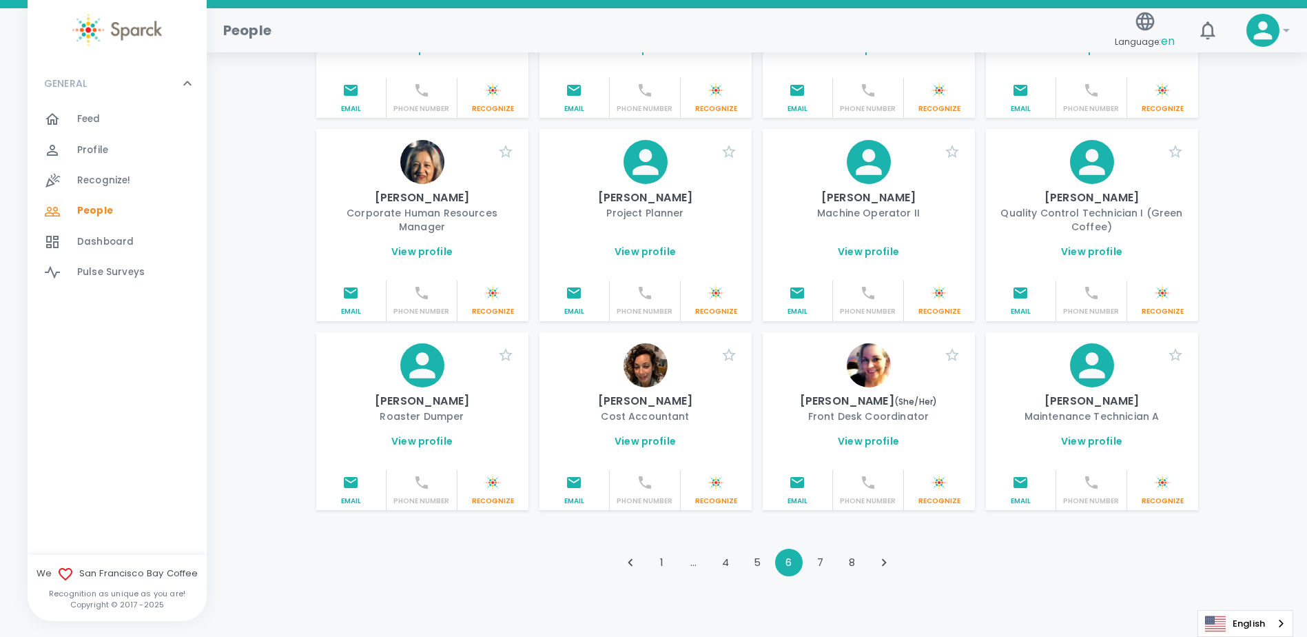
scroll to position [1446, 0]
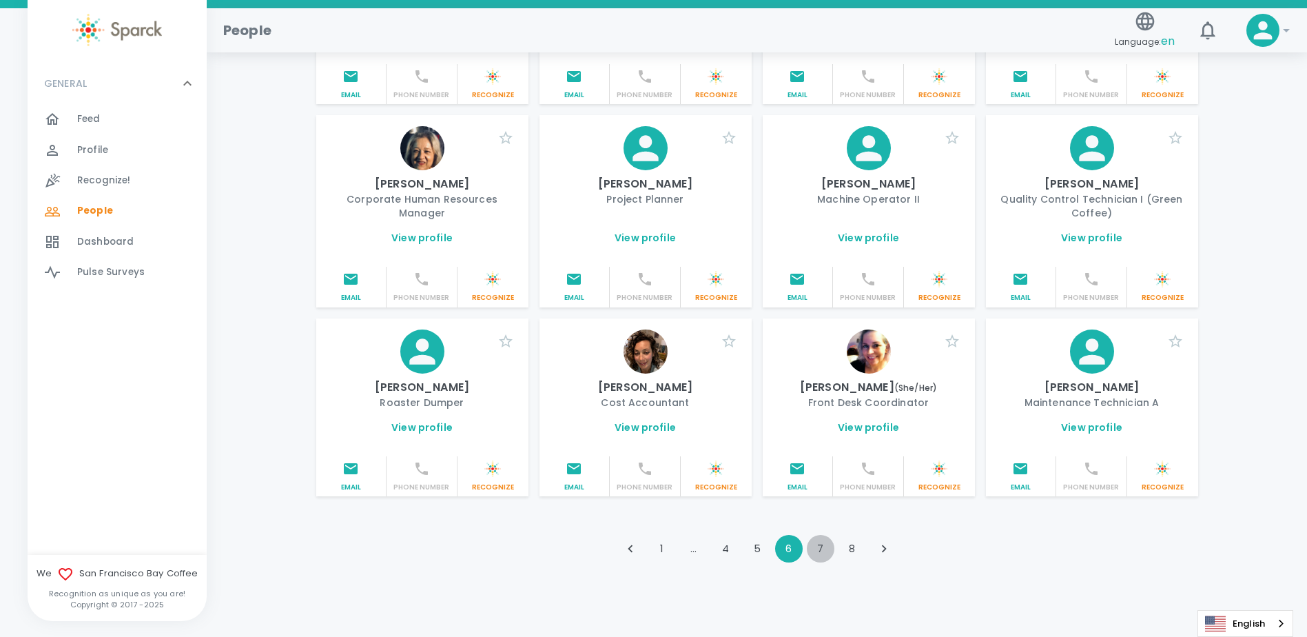
click at [815, 550] on button "7" at bounding box center [821, 549] width 28 height 28
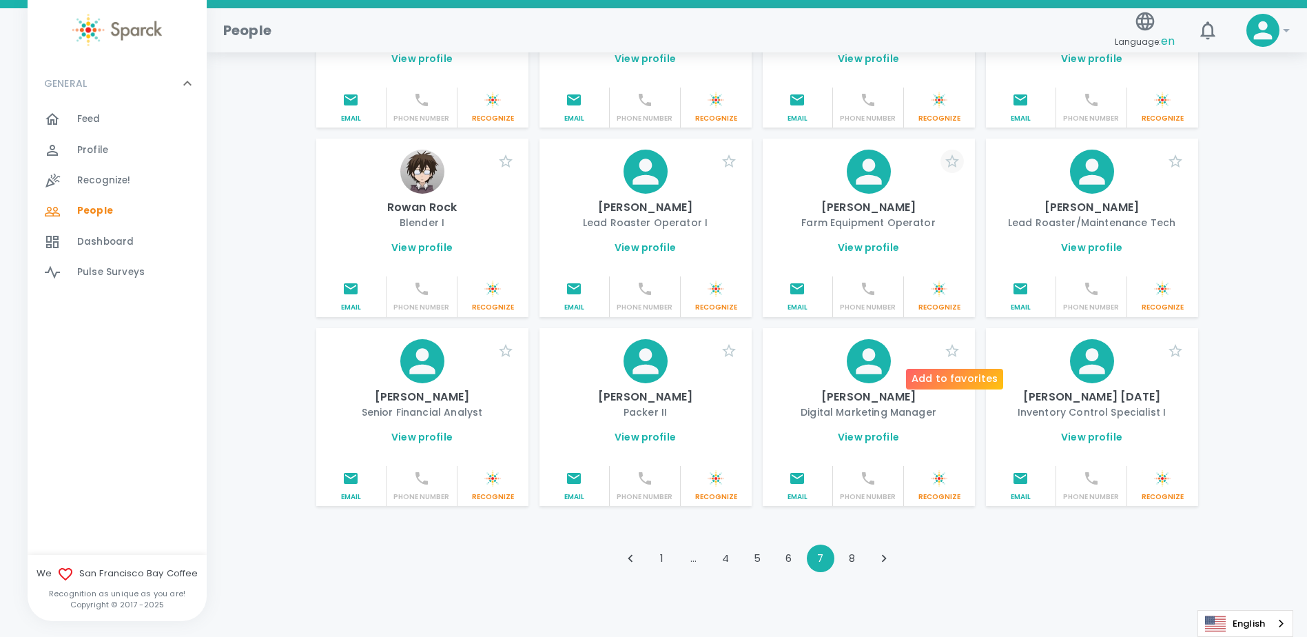
scroll to position [1432, 0]
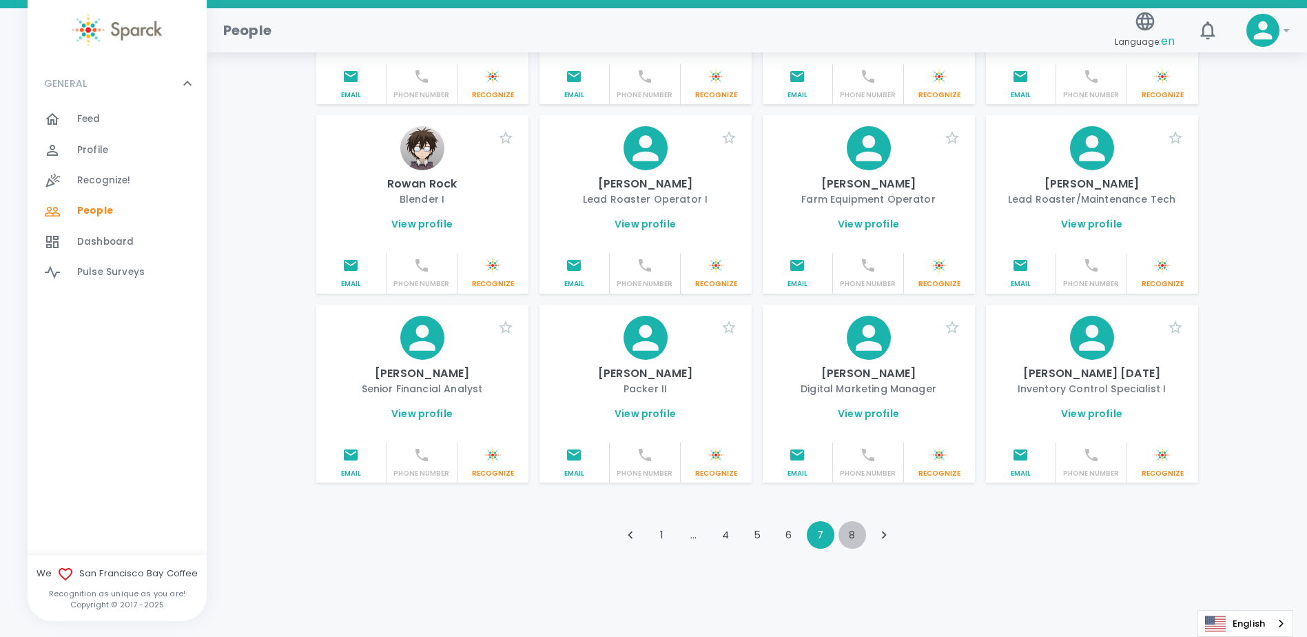
click at [856, 536] on button "8" at bounding box center [852, 535] width 28 height 28
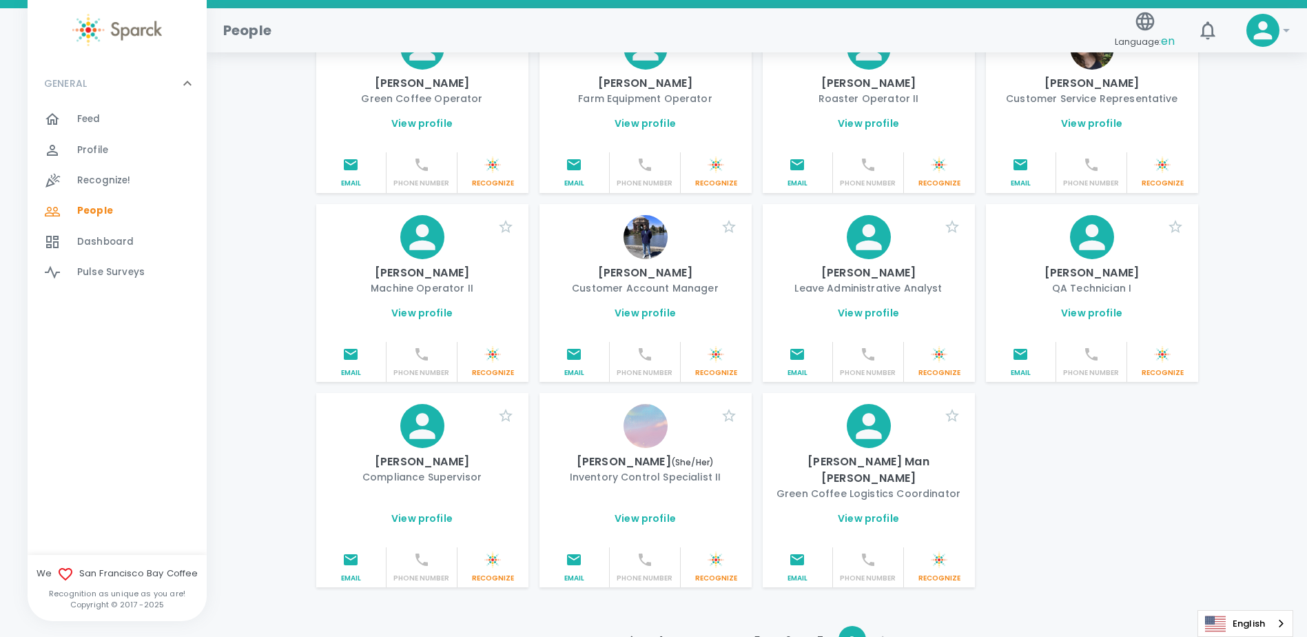
scroll to position [1054, 0]
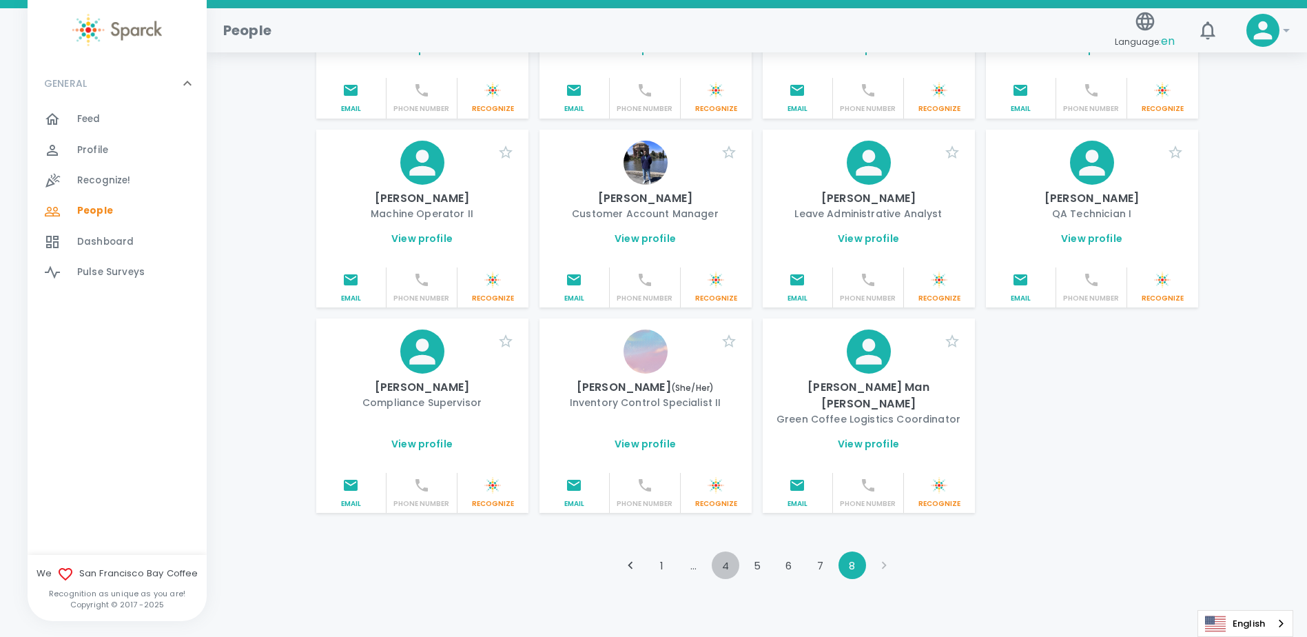
click at [716, 551] on button "4" at bounding box center [726, 565] width 28 height 28
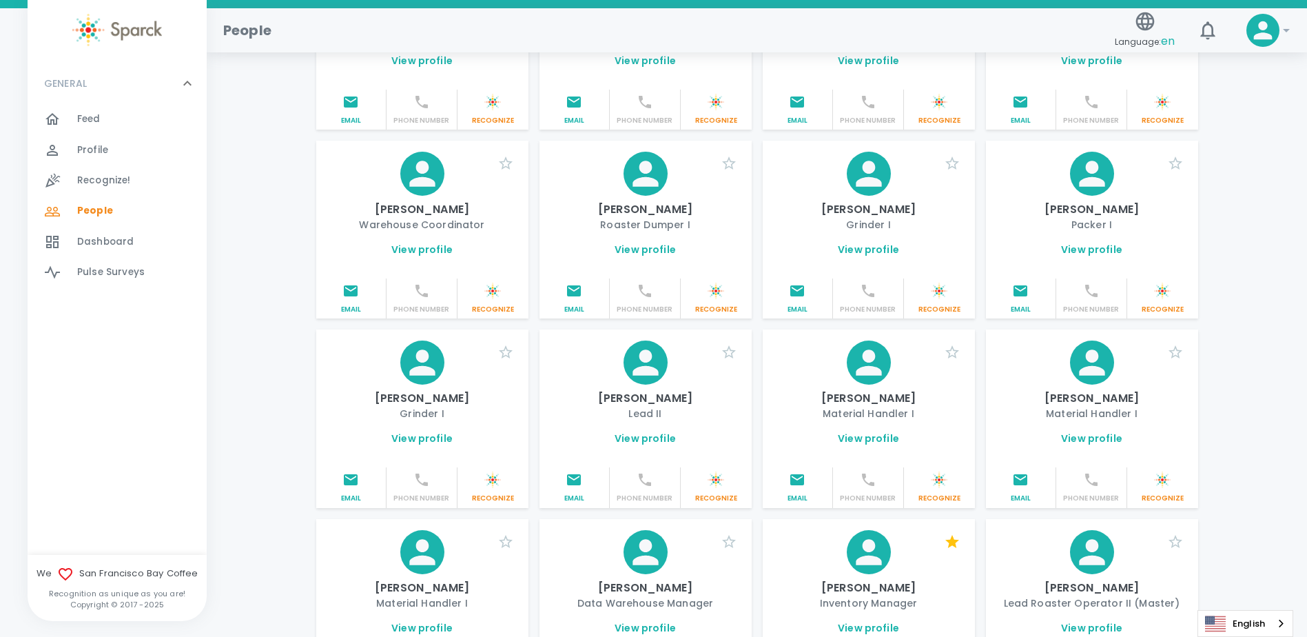
scroll to position [1446, 0]
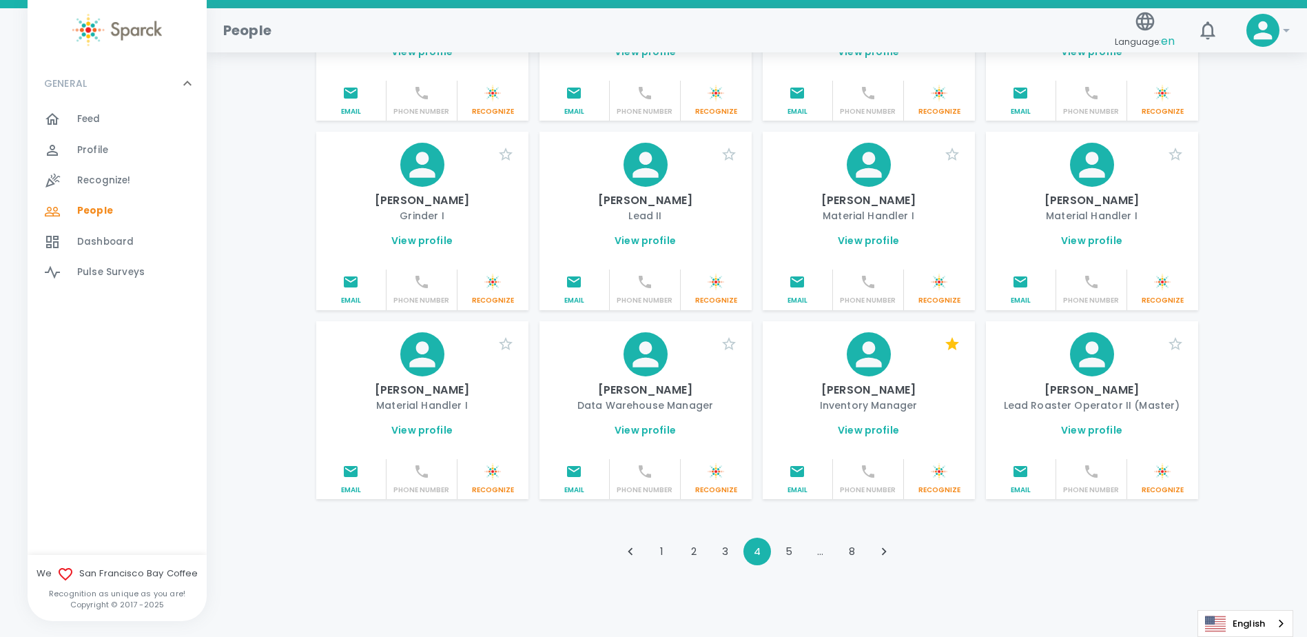
click at [729, 537] on button "3" at bounding box center [726, 551] width 28 height 28
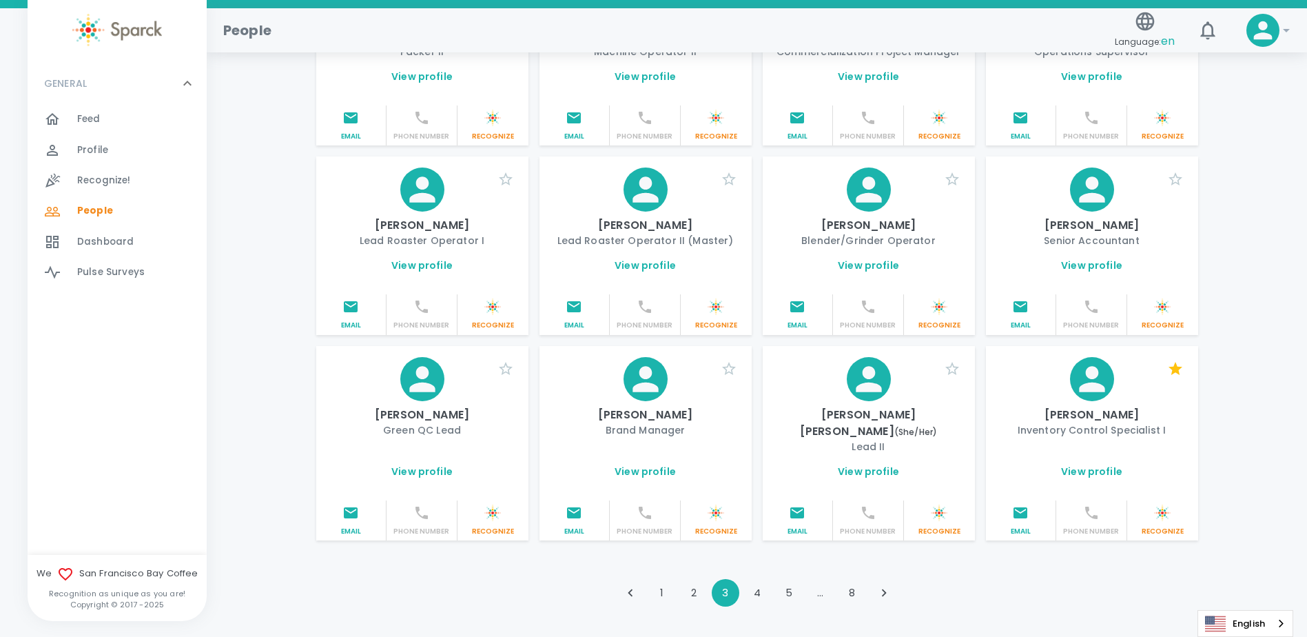
scroll to position [1432, 0]
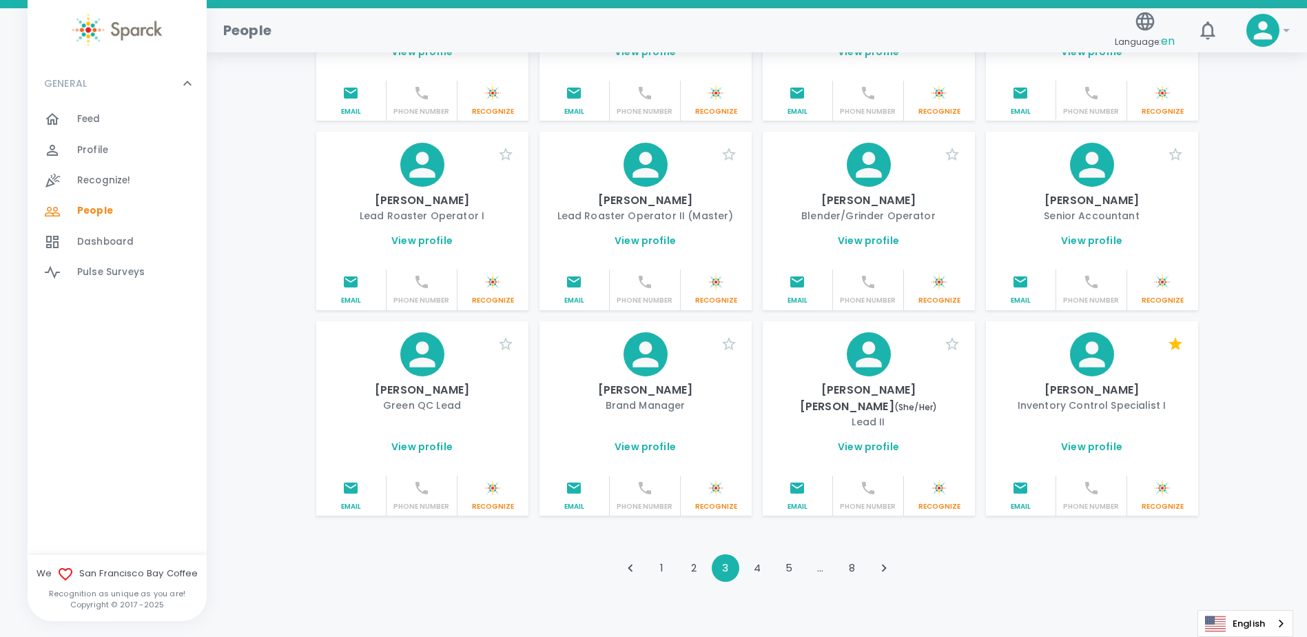
click at [138, 114] on div "Feed 0" at bounding box center [142, 119] width 130 height 19
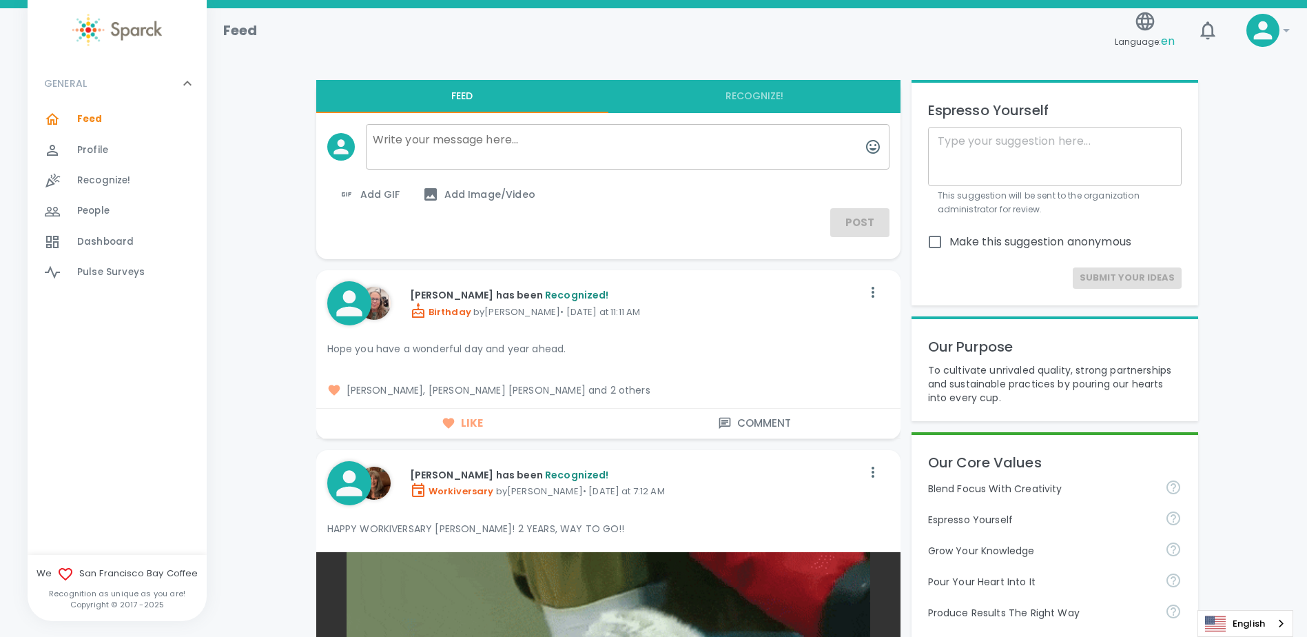
click at [956, 161] on textarea at bounding box center [1055, 157] width 234 height 48
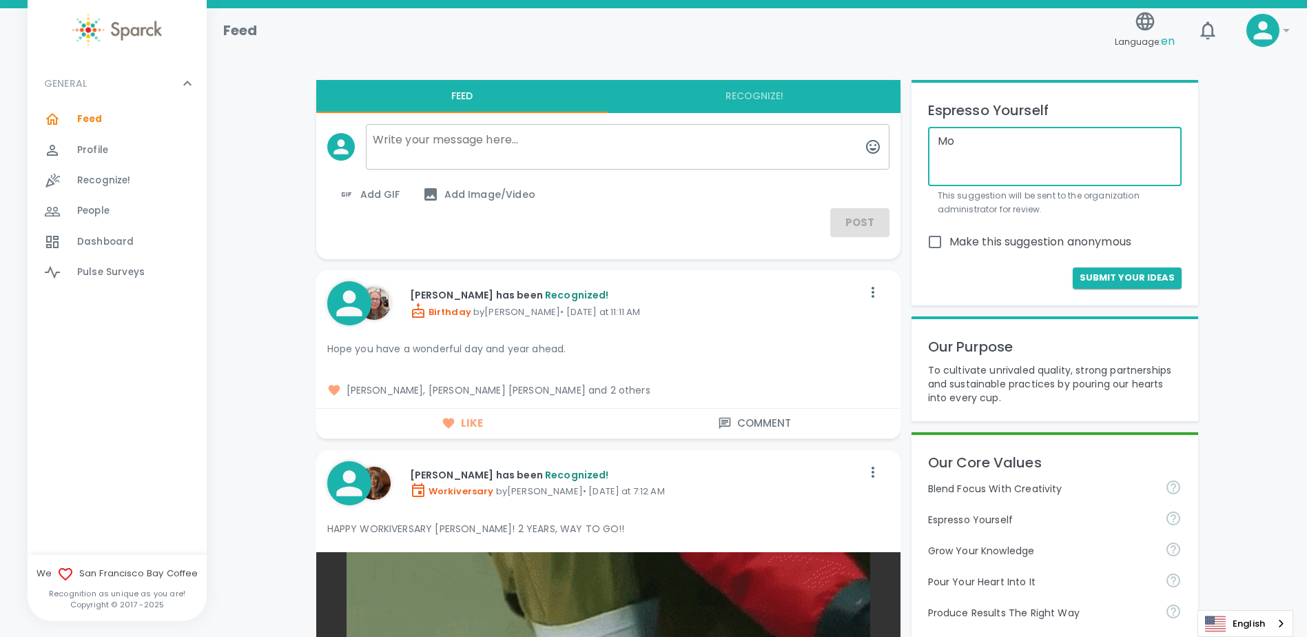
type textarea "M"
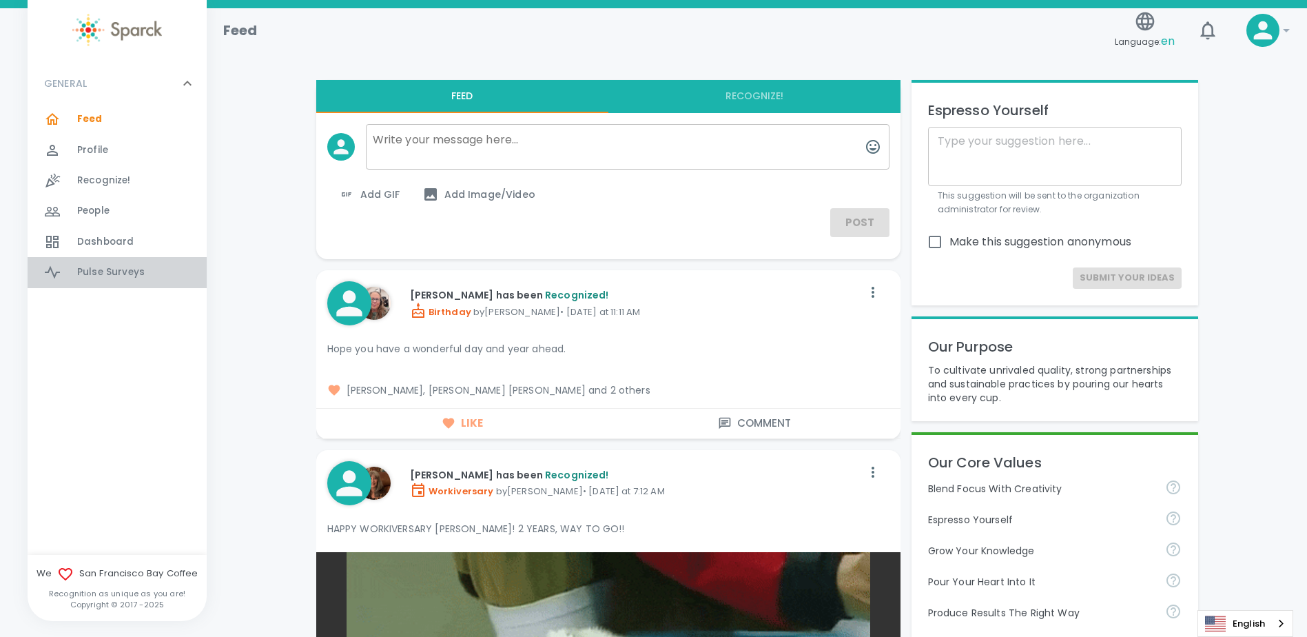
click at [151, 274] on div "Pulse Surveys 0" at bounding box center [142, 271] width 130 height 19
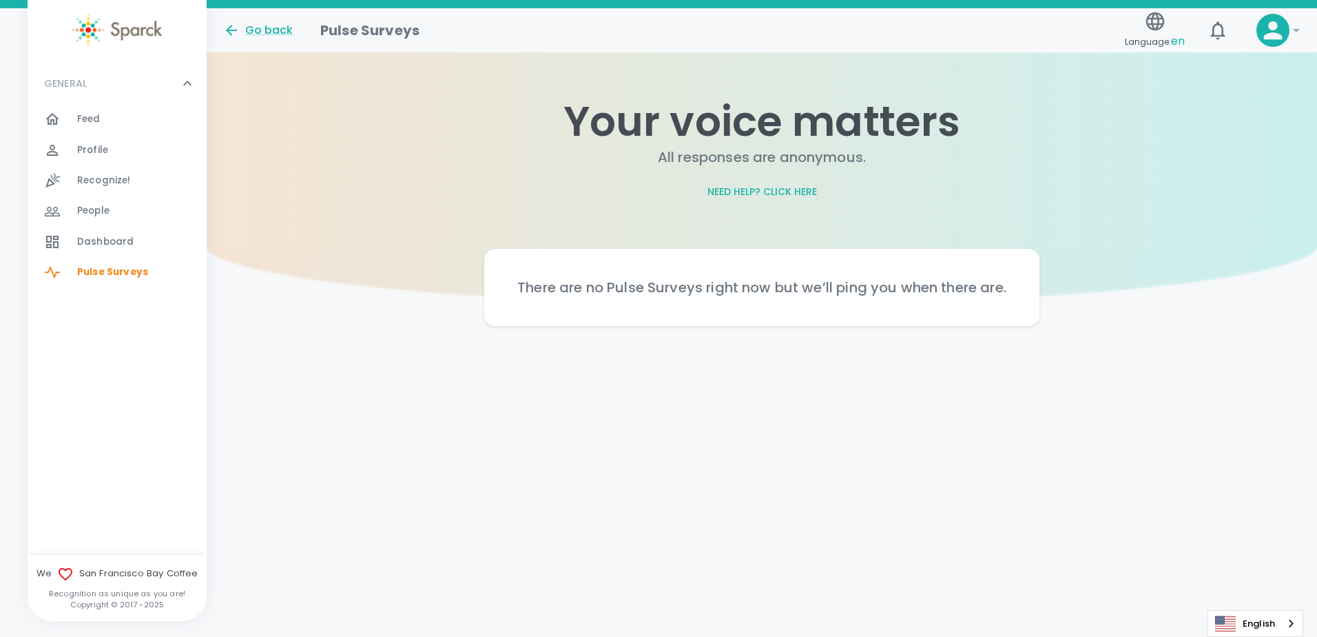
click at [148, 247] on div "Dashboard 0" at bounding box center [142, 241] width 130 height 19
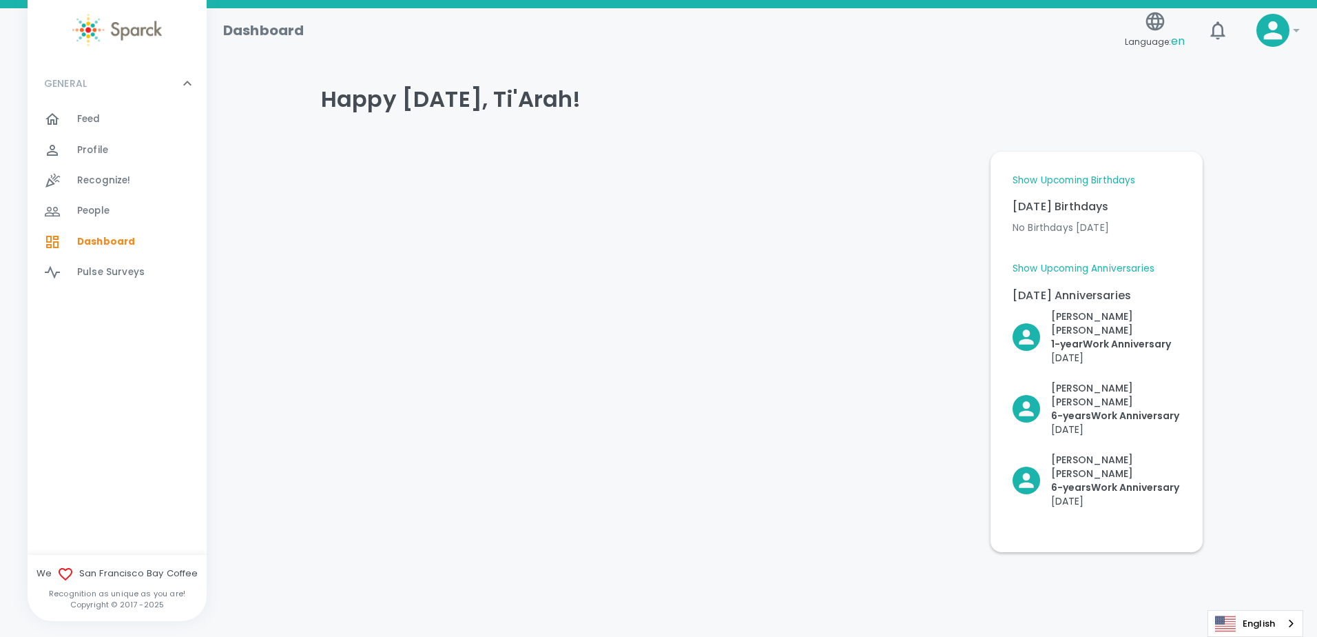
click at [1085, 268] on link "Show Upcoming Anniversaries" at bounding box center [1084, 269] width 142 height 14
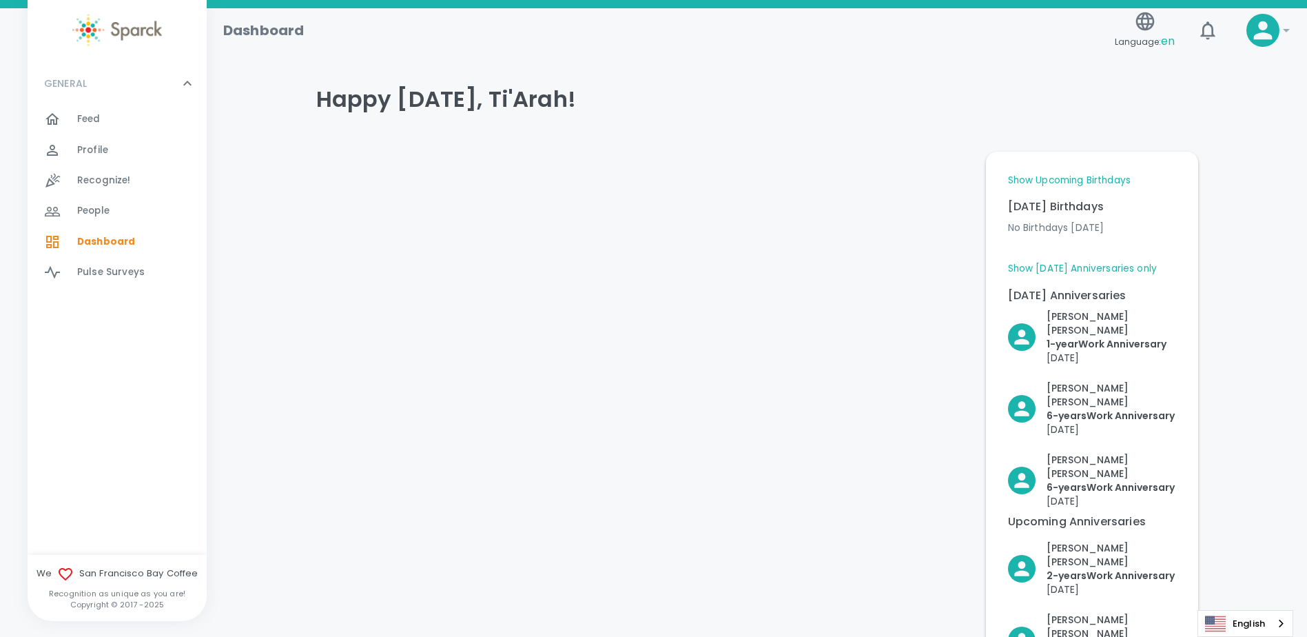
click at [1080, 181] on link "Show Upcoming Birthdays" at bounding box center [1069, 181] width 123 height 14
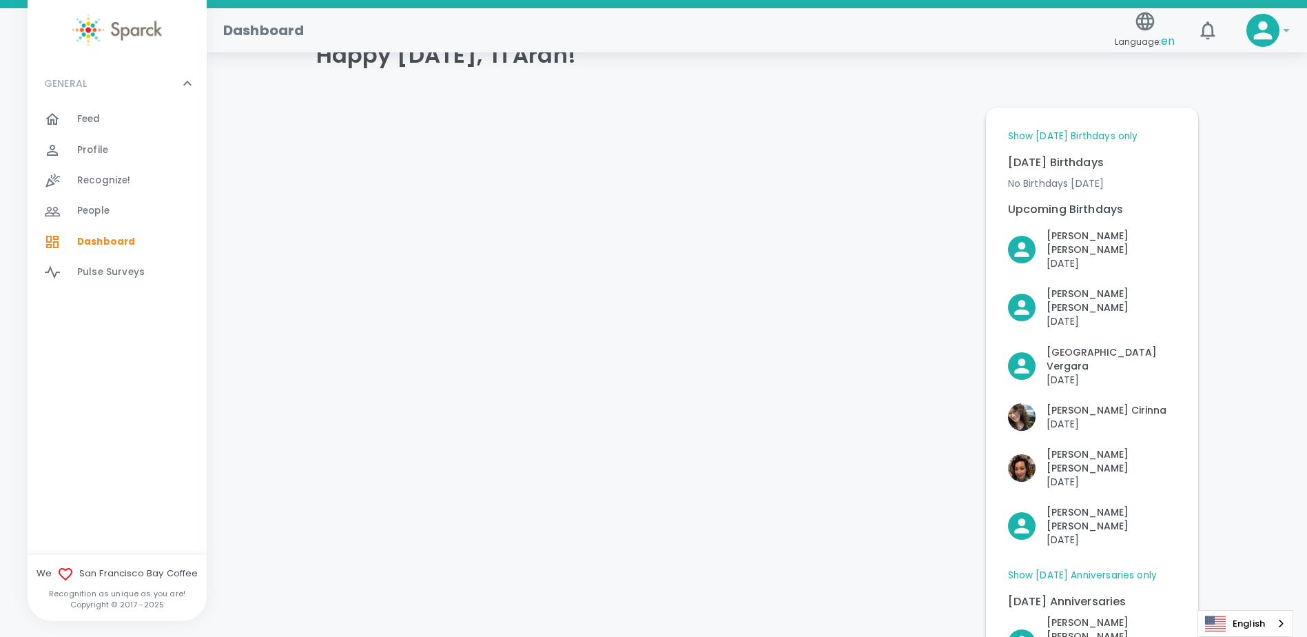
scroll to position [69, 0]
